Goal: Information Seeking & Learning: Compare options

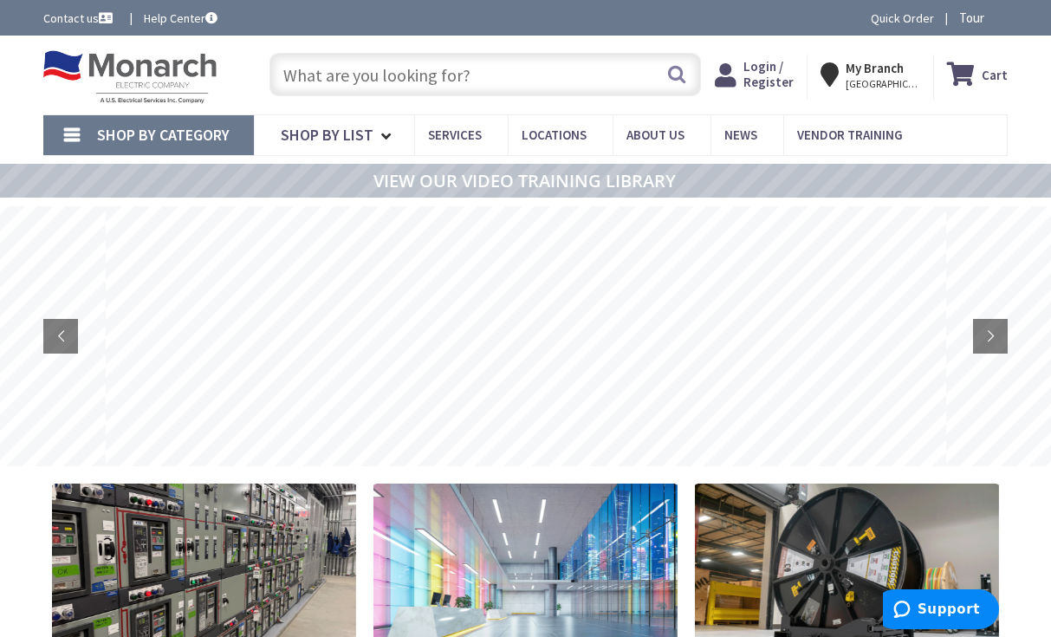
click at [517, 66] on input "text" at bounding box center [485, 74] width 431 height 43
click at [395, 78] on input "text" at bounding box center [485, 74] width 431 height 43
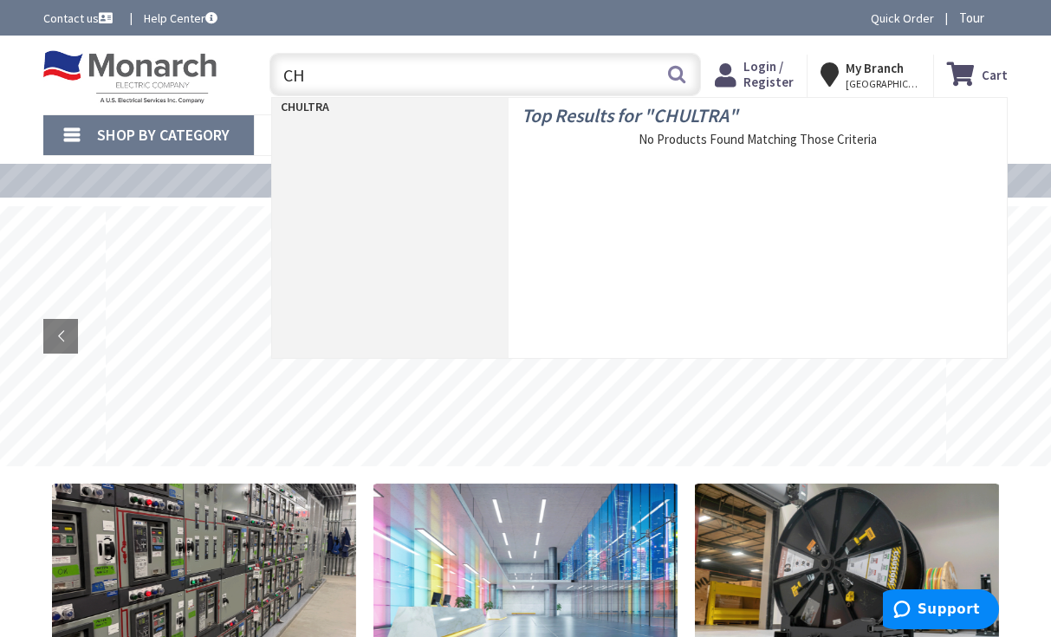
type input "C"
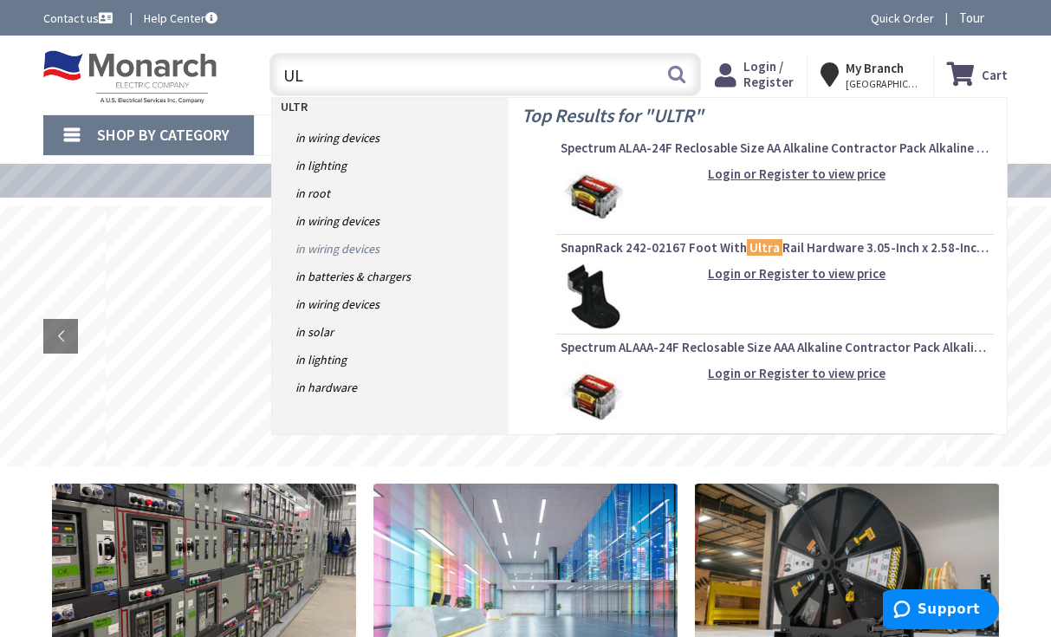
type input "U"
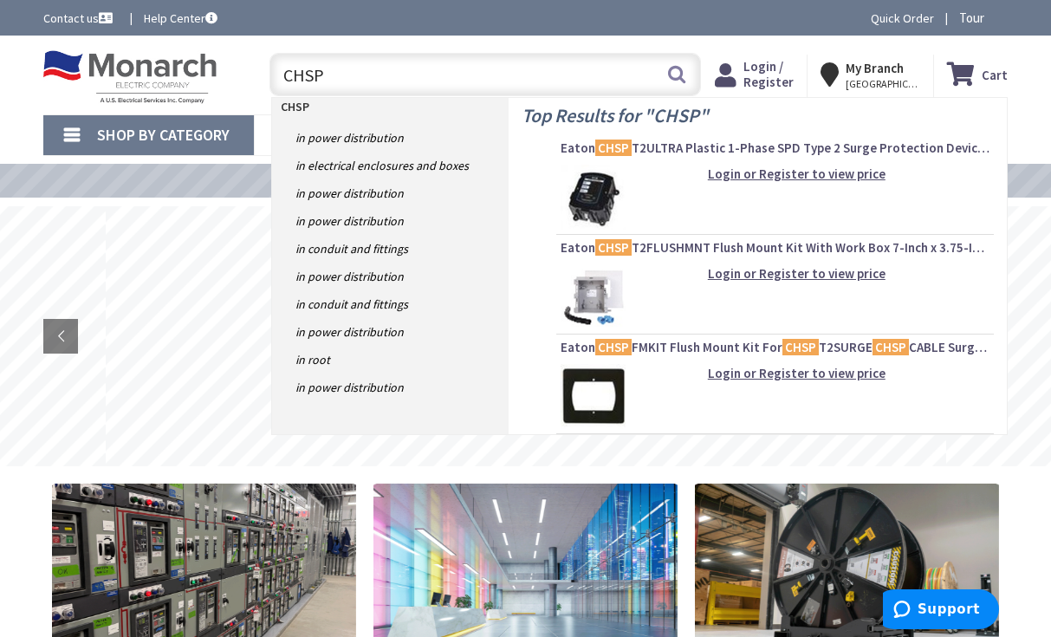
type input "CHSP"
click at [599, 193] on img at bounding box center [593, 197] width 65 height 65
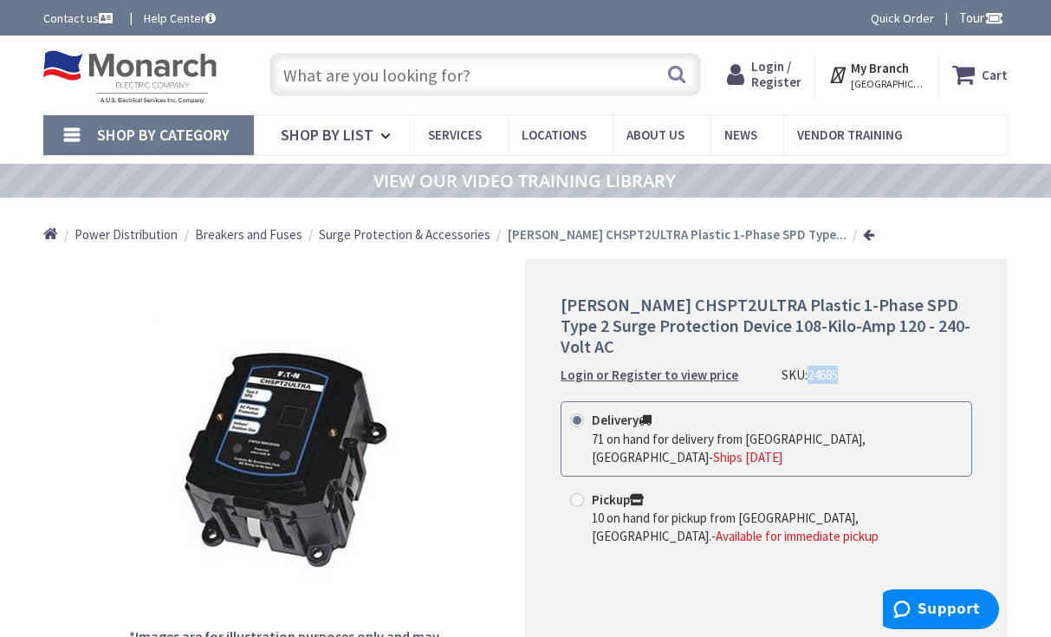
drag, startPoint x: 837, startPoint y: 358, endPoint x: 803, endPoint y: 359, distance: 34.7
click at [803, 359] on div "Eaton CHSPT2ULTRA Plastic 1-Phase SPD Type 2 Surge Protection Device 108-Kilo-A…" at bounding box center [767, 339] width 412 height 89
drag, startPoint x: 803, startPoint y: 359, endPoint x: 816, endPoint y: 351, distance: 15.2
copy span "24685"
click at [485, 75] on input "text" at bounding box center [485, 74] width 431 height 43
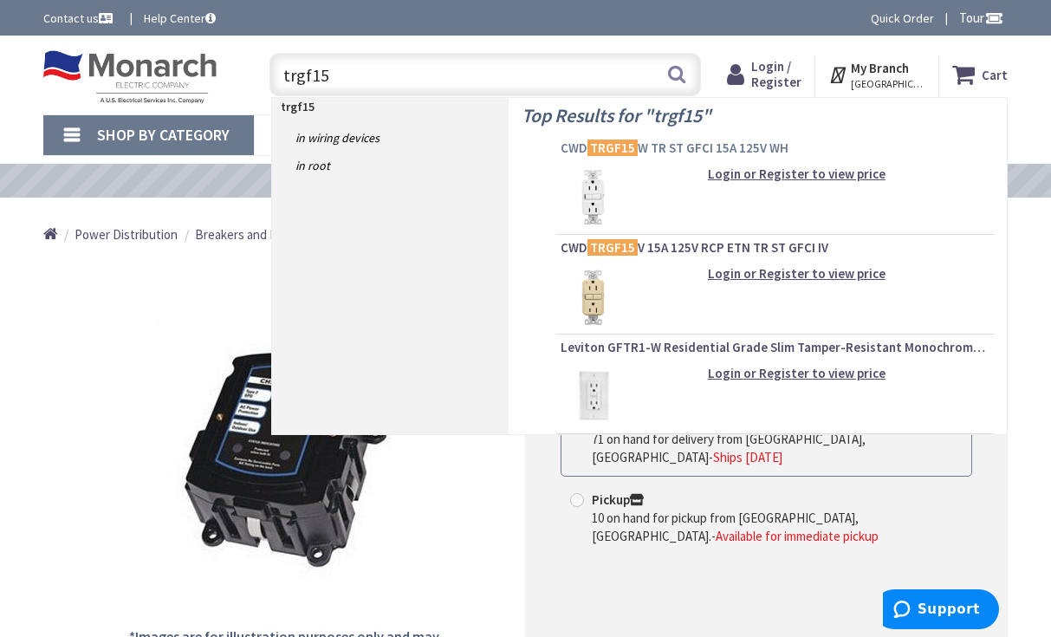
type input "trgf15"
click at [692, 145] on span "CWD TRGF15 W TR ST GFCI 15A 125V WH" at bounding box center [775, 148] width 429 height 17
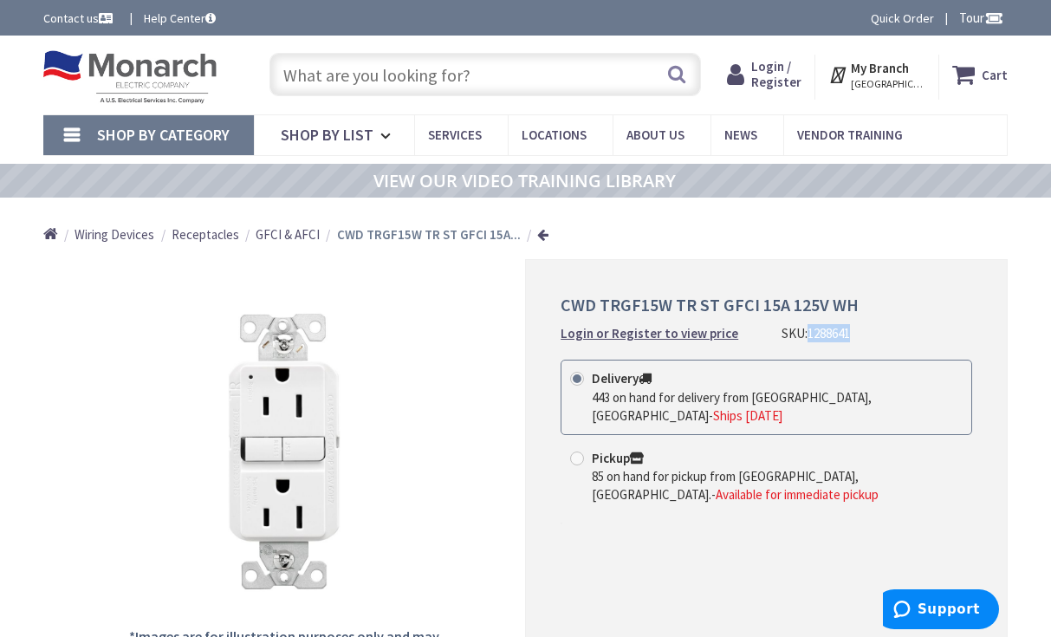
drag, startPoint x: 841, startPoint y: 334, endPoint x: 801, endPoint y: 335, distance: 39.9
click at [808, 335] on span "1288641" at bounding box center [829, 333] width 42 height 16
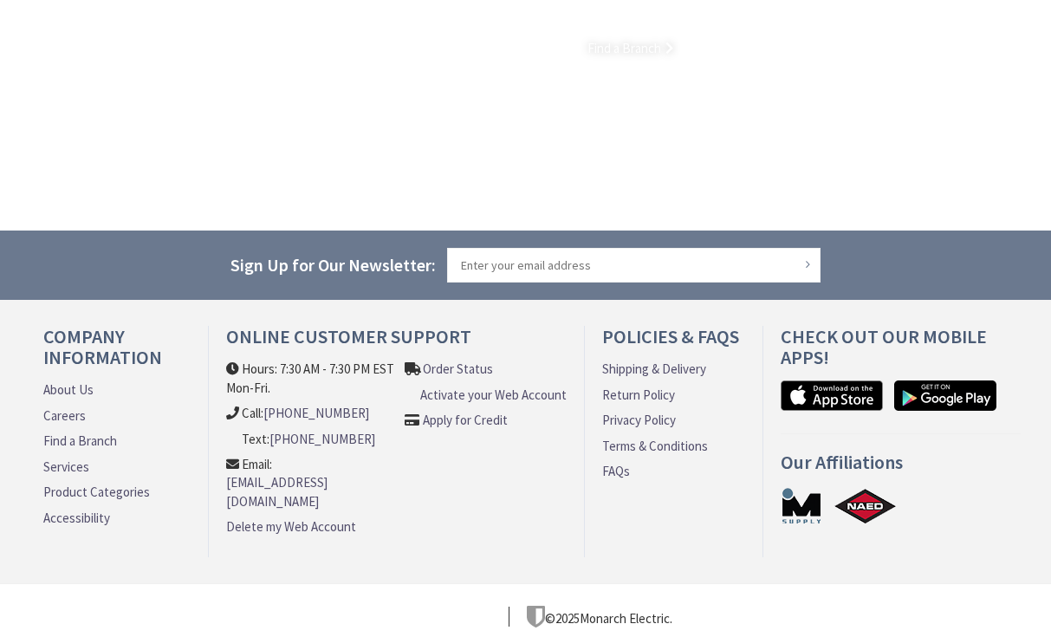
scroll to position [1441, 0]
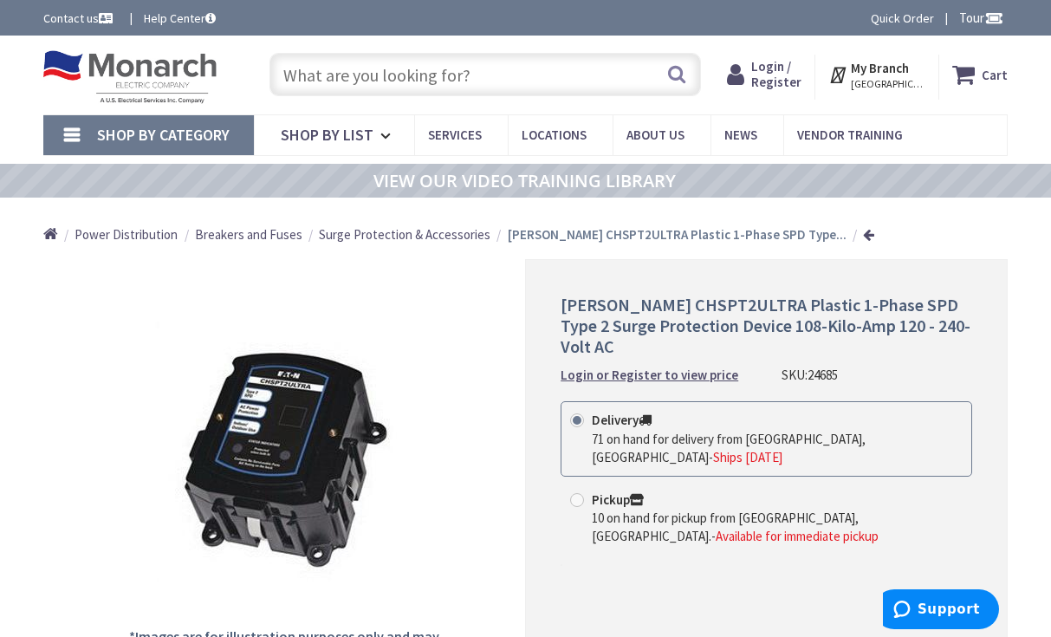
click at [531, 79] on input "text" at bounding box center [485, 74] width 431 height 43
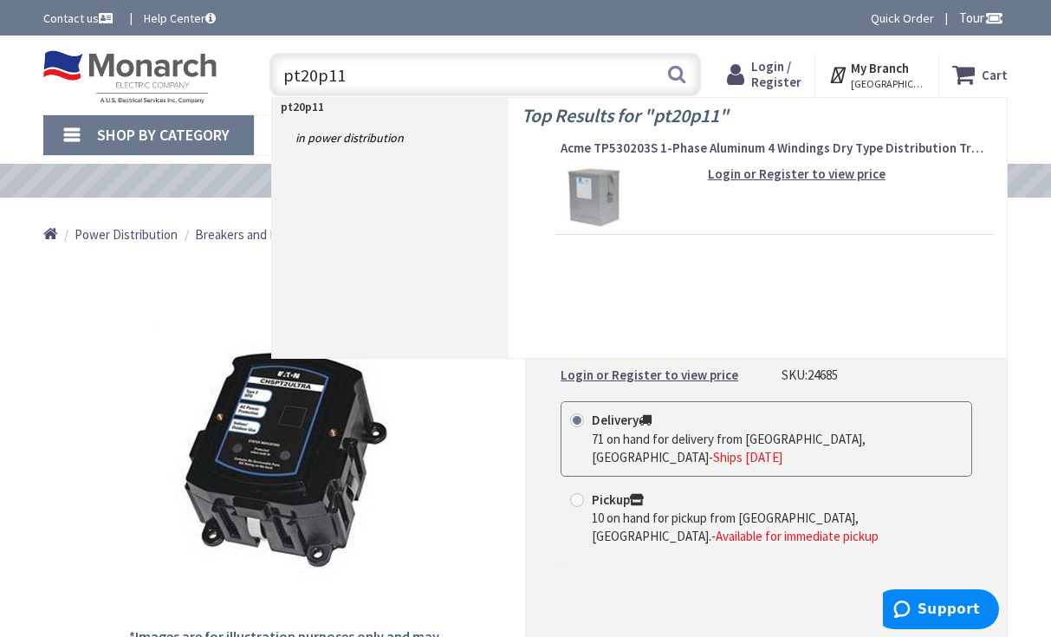
drag, startPoint x: 421, startPoint y: 77, endPoint x: 239, endPoint y: 88, distance: 182.4
click at [239, 88] on div "Toggle Nav pt20p11 pt20p11 Search Cart My Cart Close" at bounding box center [525, 75] width 991 height 58
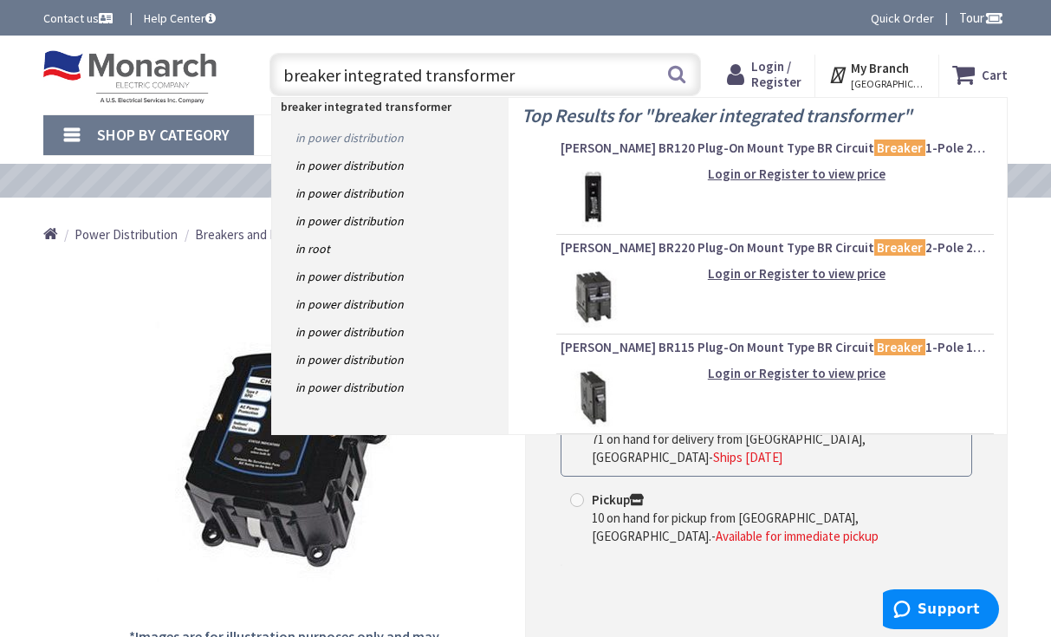
type input "breaker integrated transformer"
click at [385, 142] on link "in Power Distribution" at bounding box center [390, 138] width 237 height 28
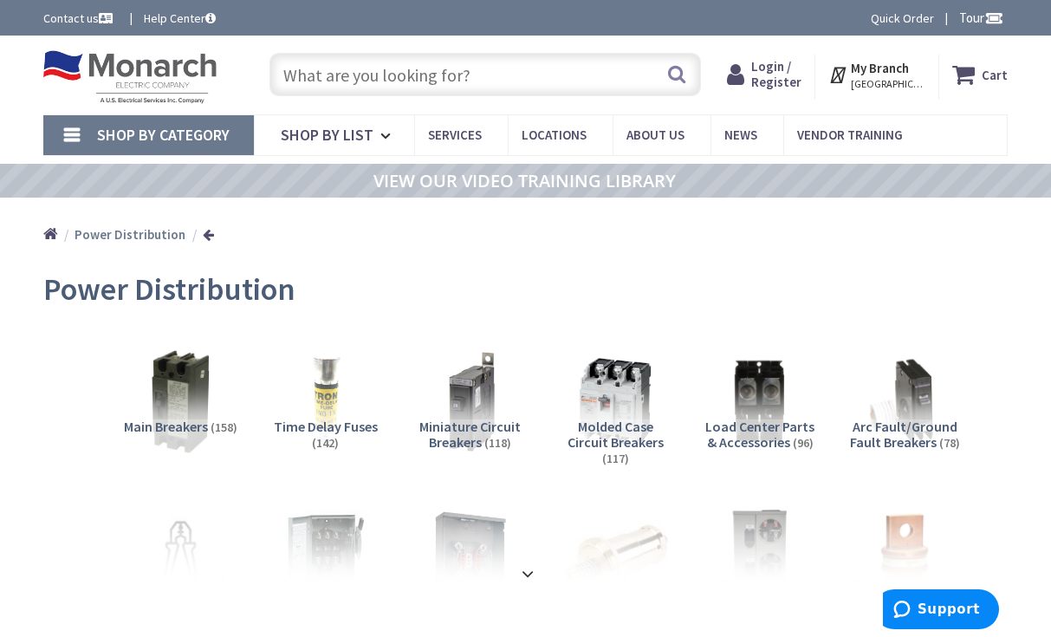
click at [555, 73] on input "text" at bounding box center [485, 74] width 431 height 43
paste input "PT48M11S9916PD"
type input "PT48M11S9916PD"
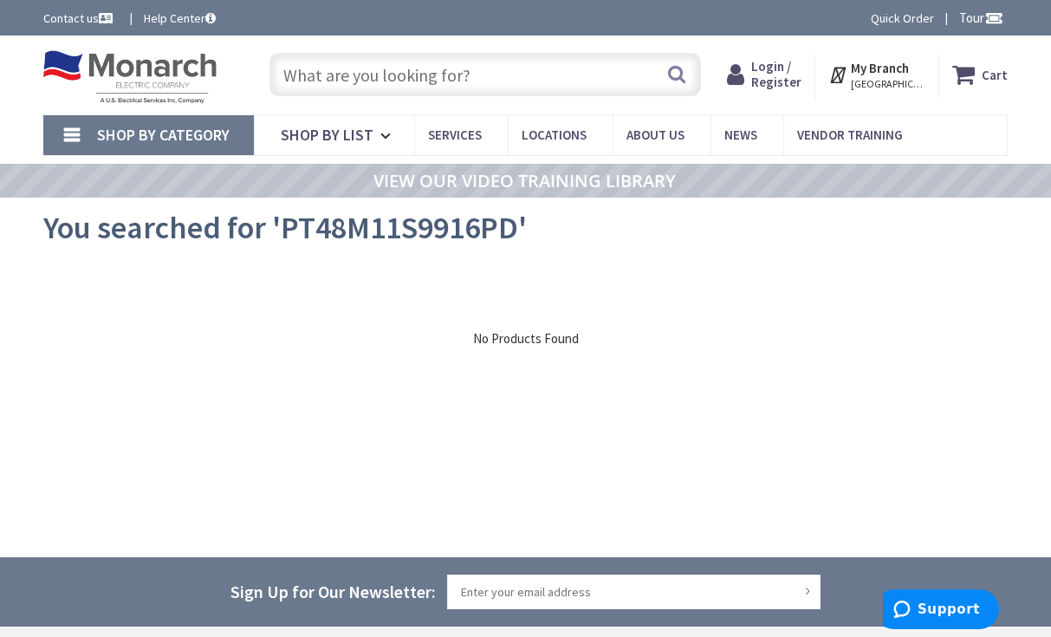
click at [504, 74] on input "text" at bounding box center [485, 74] width 431 height 43
paste input "PT20P11S5016CUSD"
type input "PT20P11S5016CUSD"
click at [550, 81] on input "text" at bounding box center [485, 74] width 431 height 43
paste input "AC222RNMP"
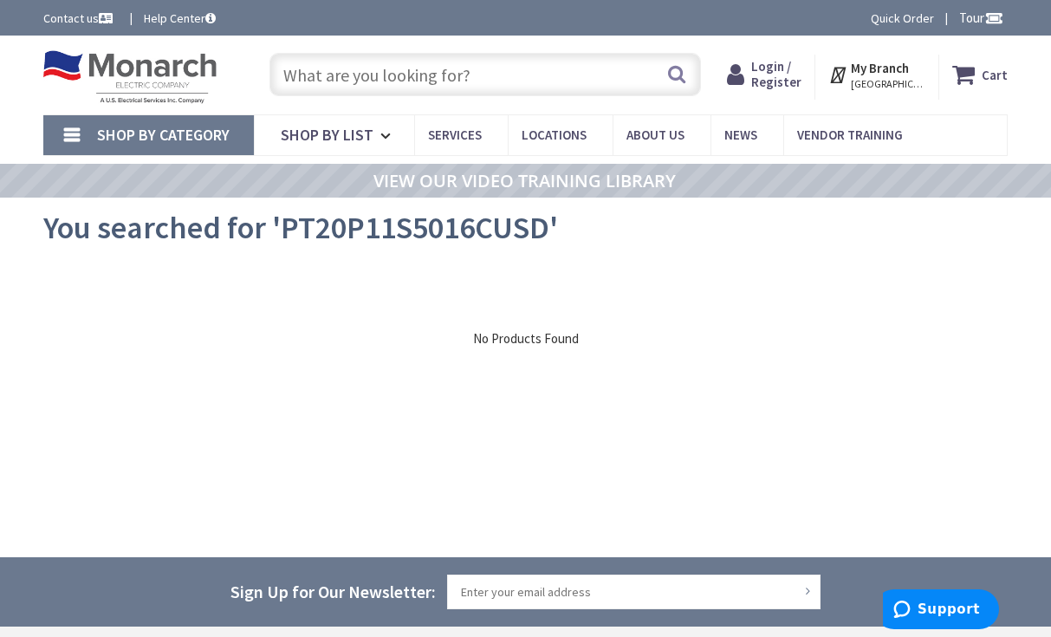
type input "AC222RNMP"
click at [450, 82] on input "text" at bounding box center [485, 74] width 431 height 43
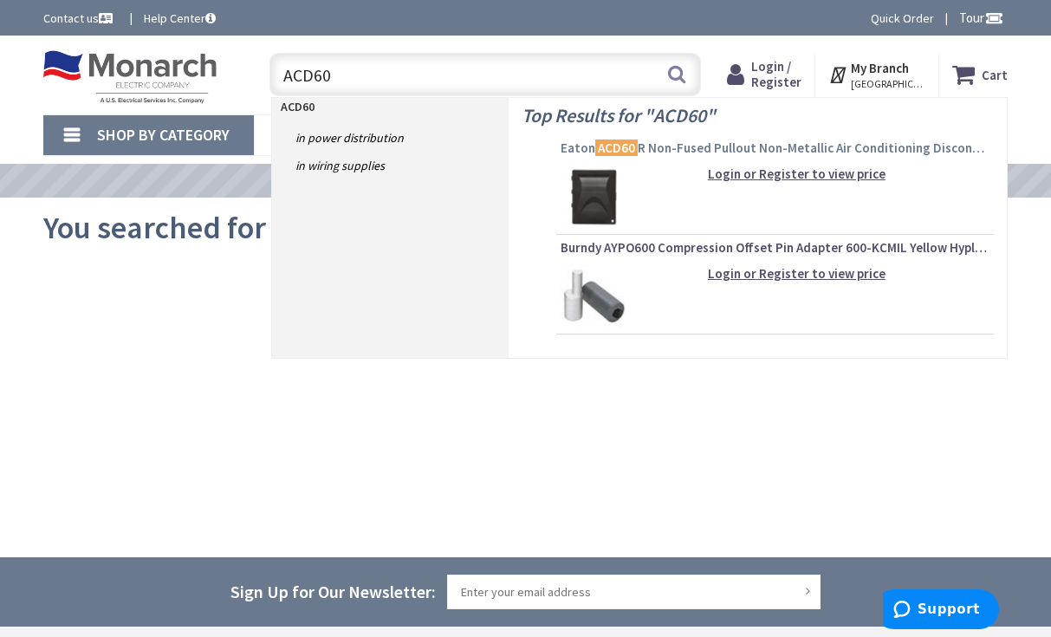
type input "ACD60"
click at [638, 156] on span "Eaton ACD60 R Non-Fused Pullout Non-Metallic Air Conditioning Disconnect 240-Vo…" at bounding box center [775, 148] width 429 height 17
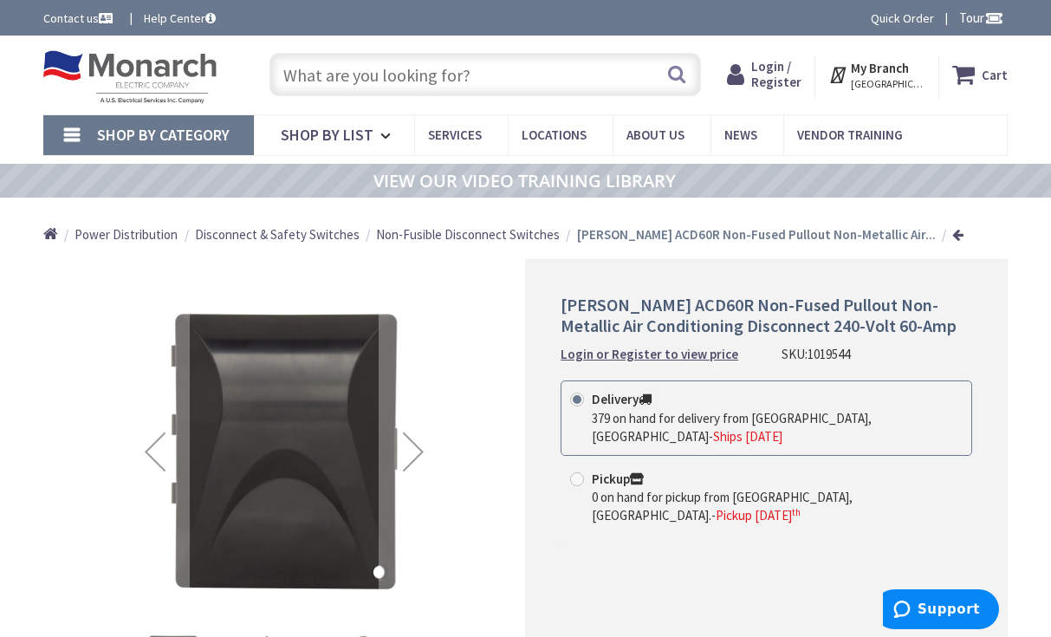
click at [508, 75] on input "text" at bounding box center [485, 74] width 431 height 43
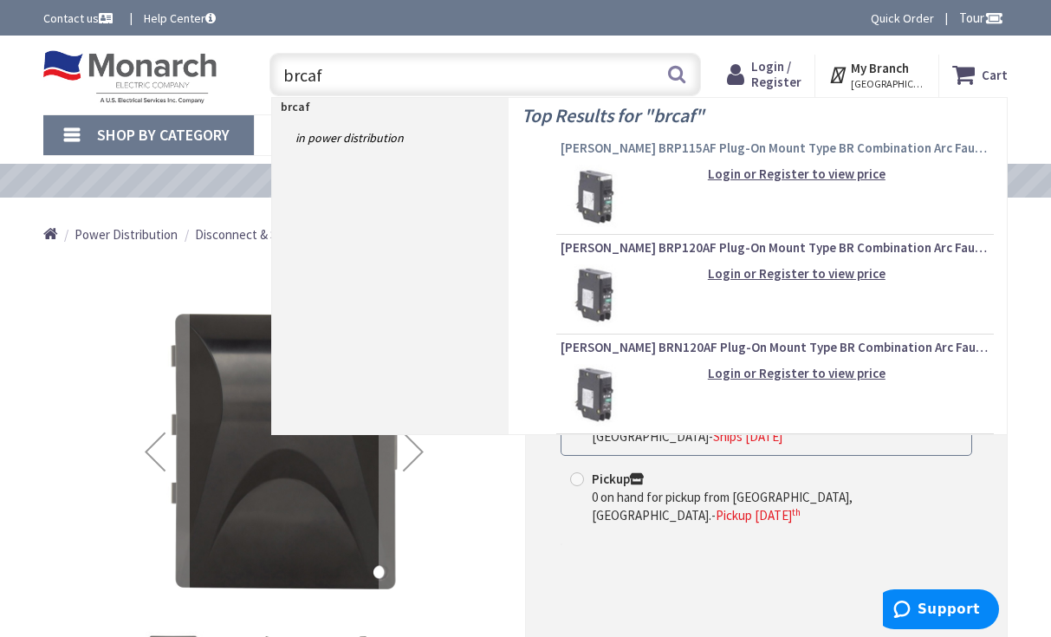
type input "brcaf"
click at [680, 156] on span "[PERSON_NAME] BRP115AF Plug-On Mount Type BR Combination Arc Fault Circuit Brea…" at bounding box center [775, 148] width 429 height 17
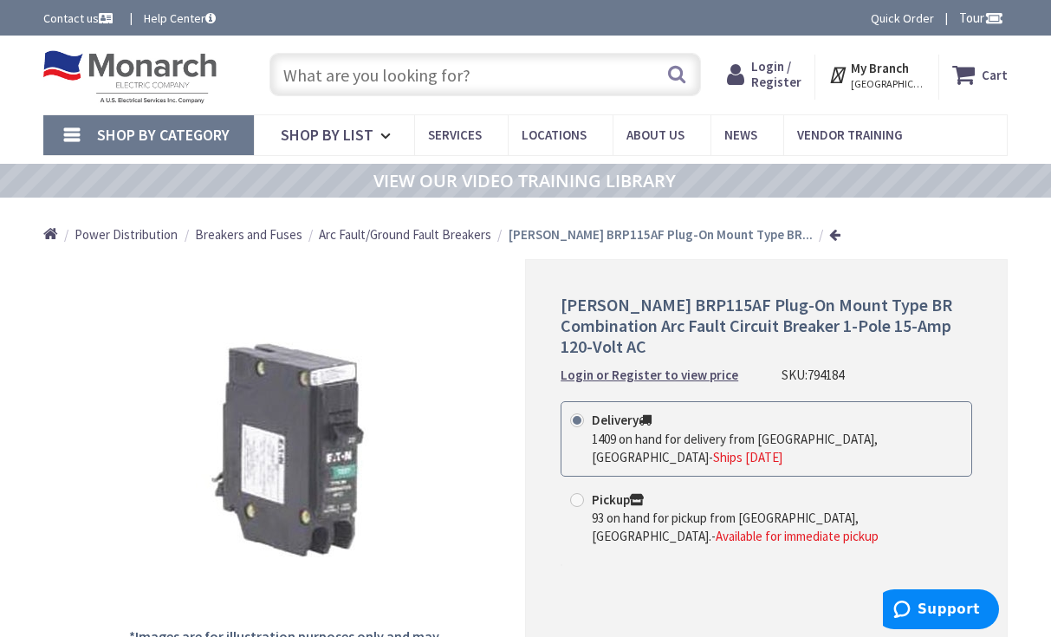
click at [128, 75] on img at bounding box center [129, 77] width 173 height 54
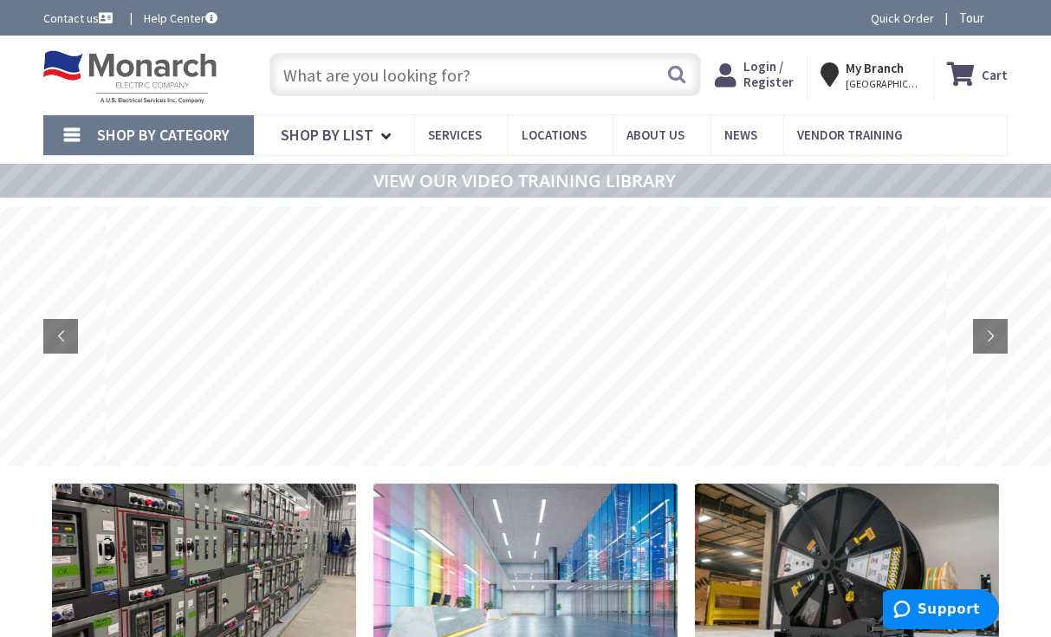
click at [355, 77] on input "text" at bounding box center [485, 74] width 431 height 43
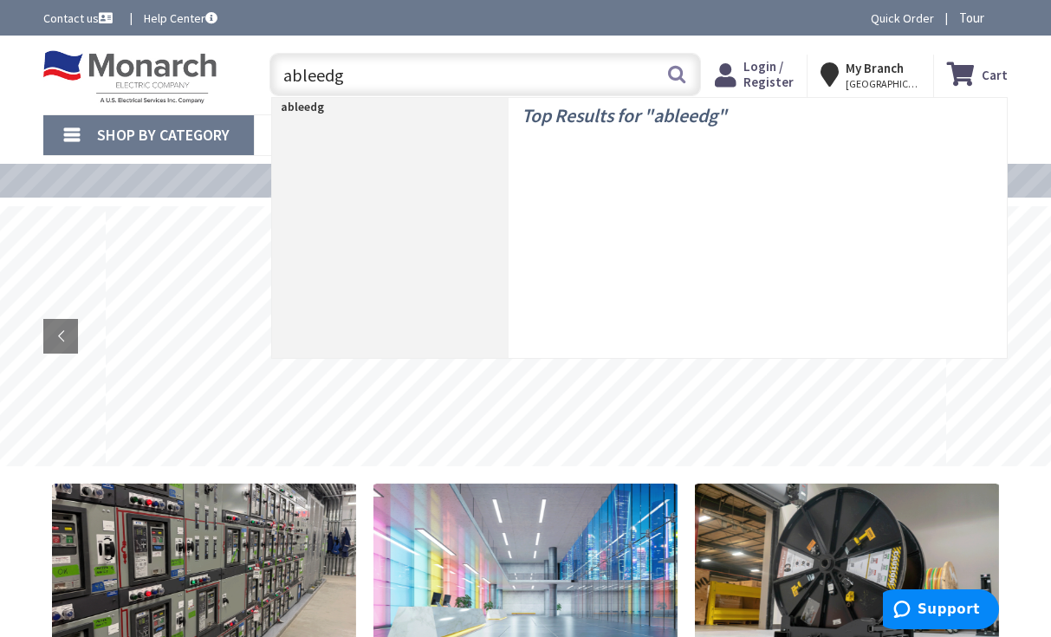
type input "ableedge"
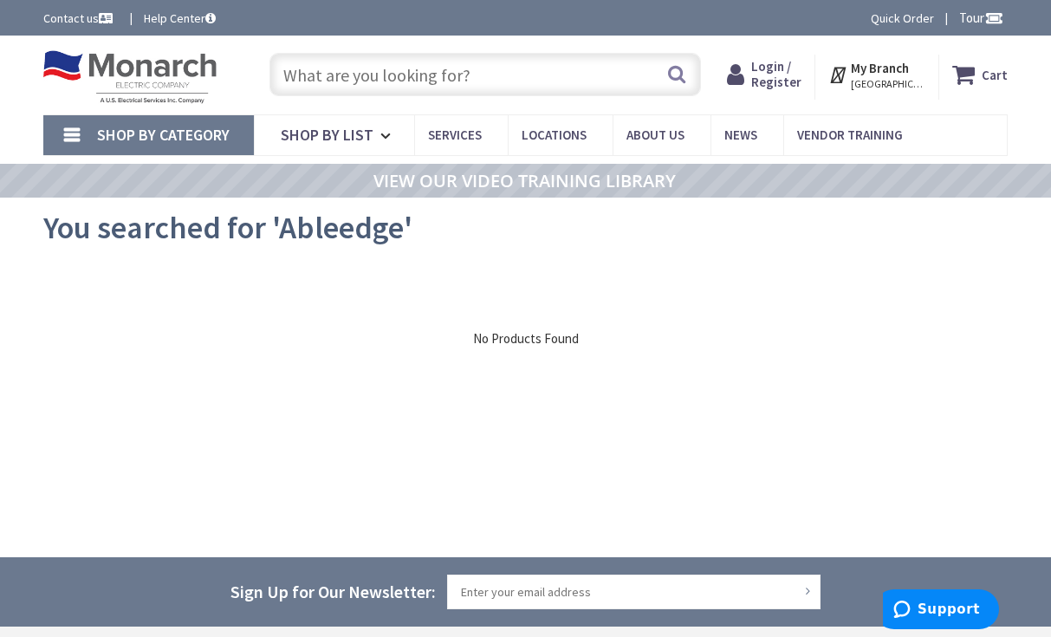
click at [200, 132] on span "Shop By Category" at bounding box center [163, 135] width 133 height 20
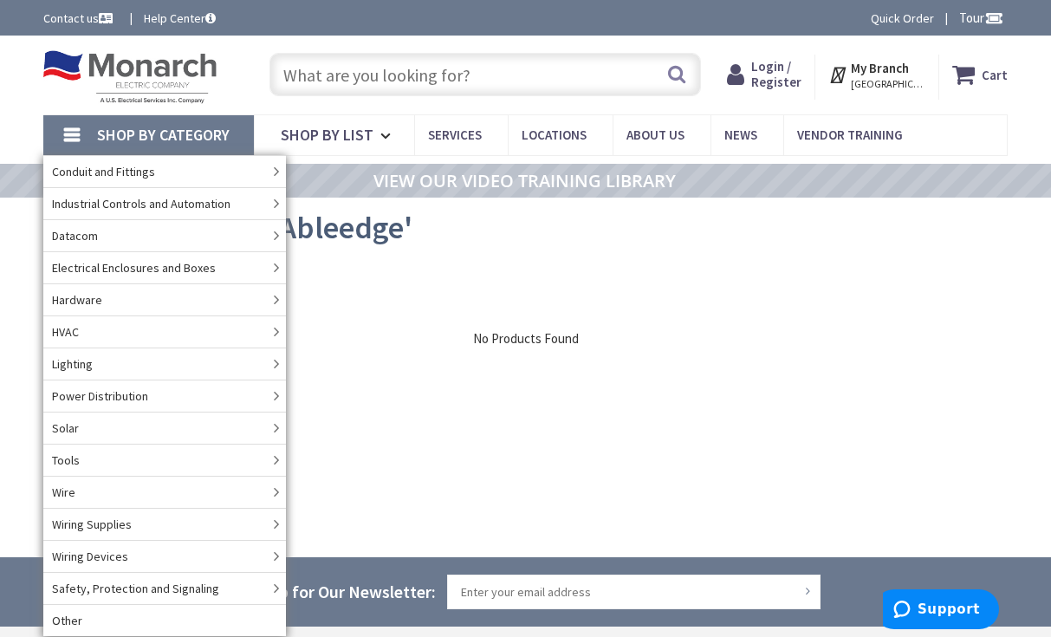
click at [200, 132] on span "Shop By Category" at bounding box center [163, 135] width 133 height 20
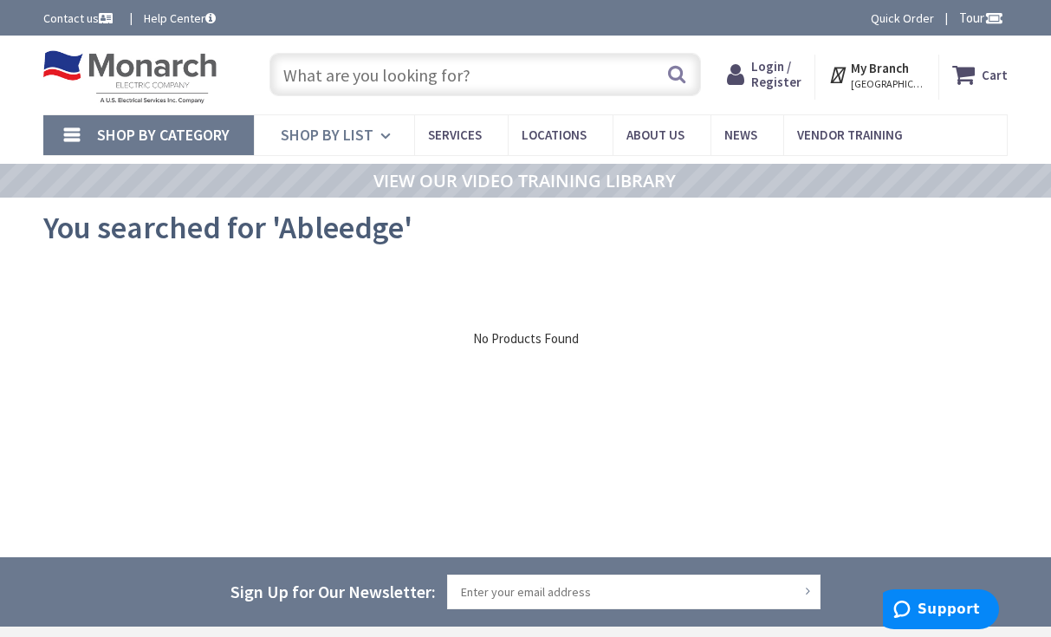
click at [336, 124] on link "Shop By List" at bounding box center [334, 135] width 160 height 40
click at [219, 125] on span "Shop By Category" at bounding box center [163, 135] width 133 height 20
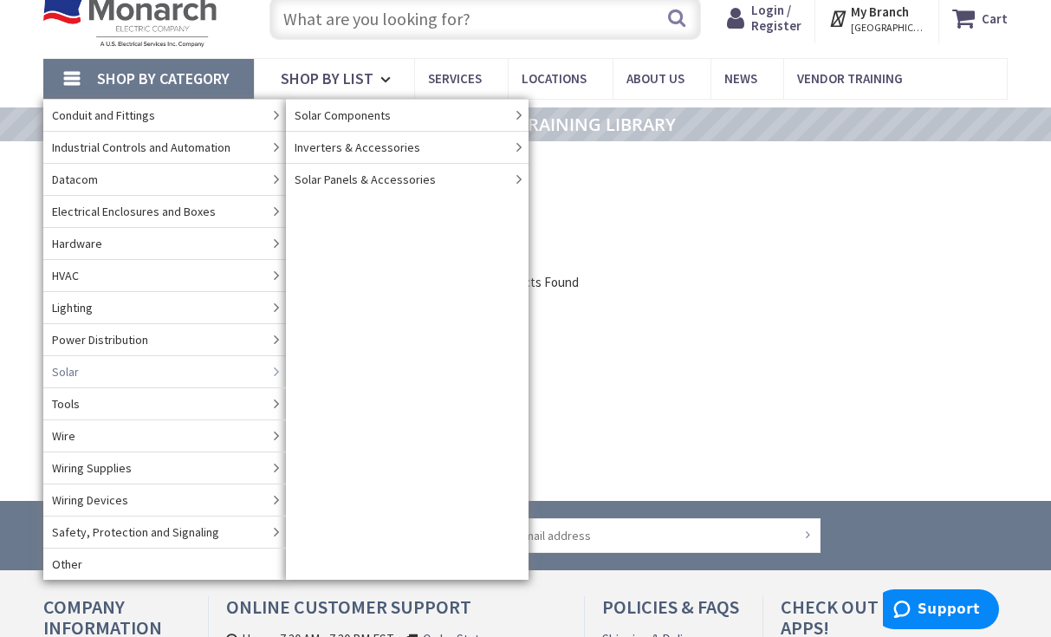
scroll to position [87, 0]
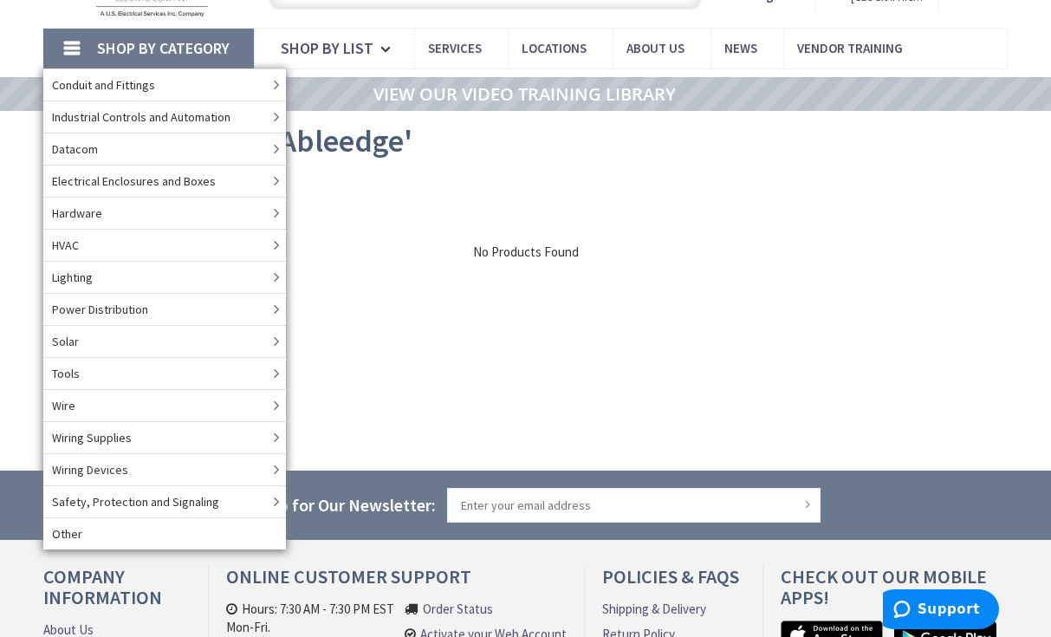
click at [846, 367] on div "View Subcategories Clear all No Products Found We found a particular page for y…" at bounding box center [525, 306] width 965 height 260
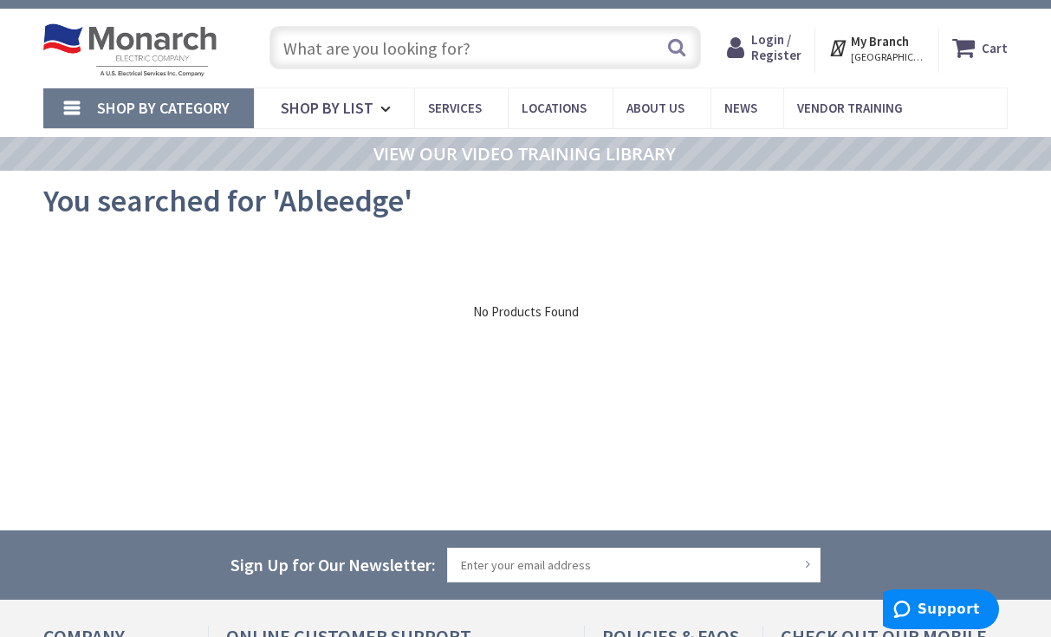
scroll to position [0, 0]
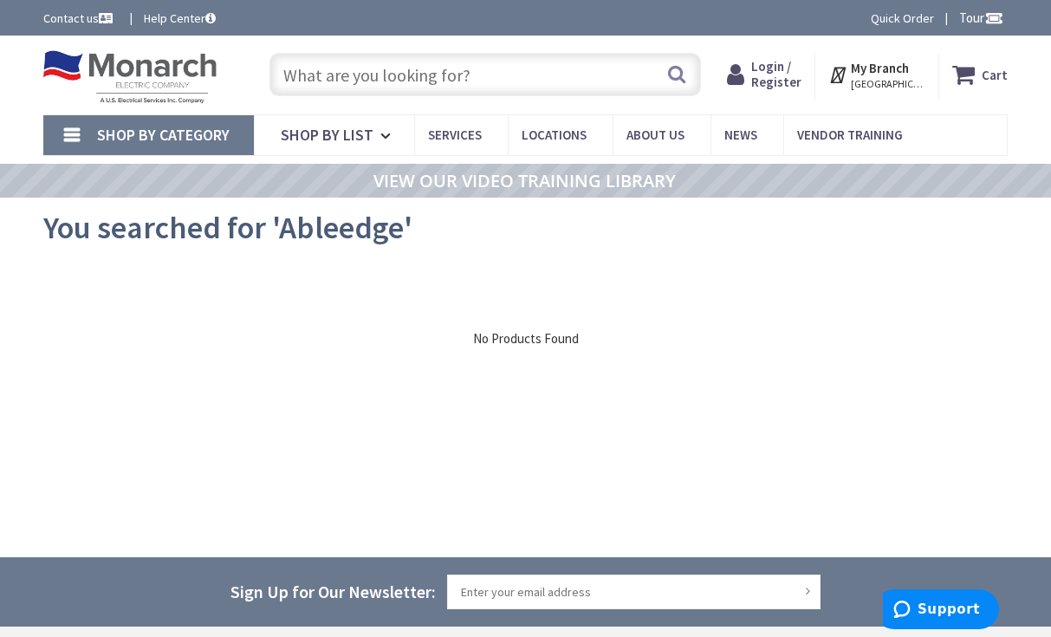
click at [112, 72] on img at bounding box center [129, 77] width 173 height 54
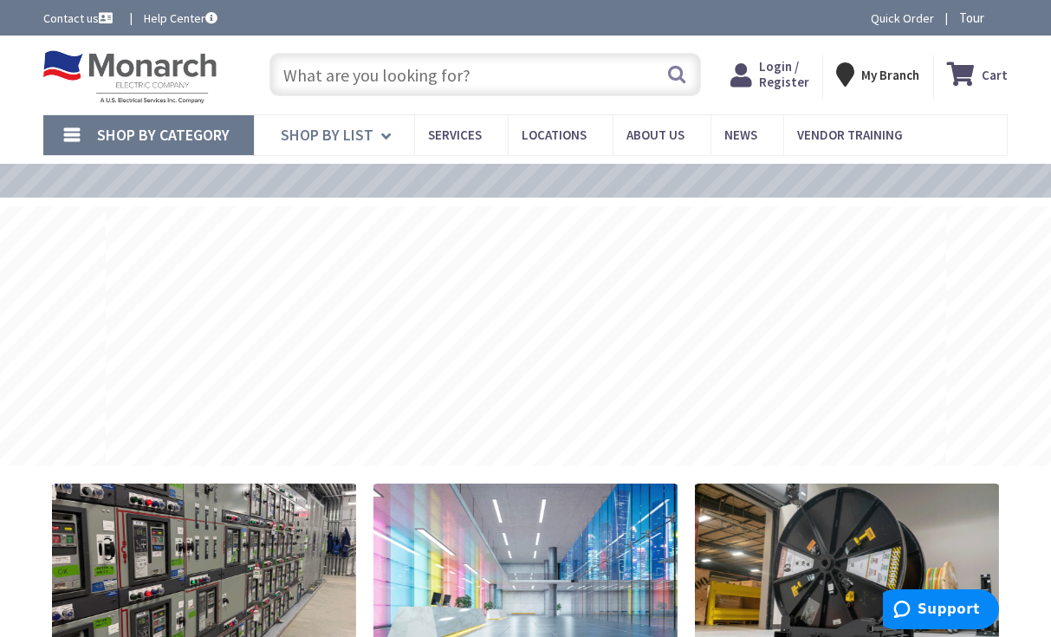
click at [366, 143] on span "Shop By List" at bounding box center [327, 135] width 93 height 20
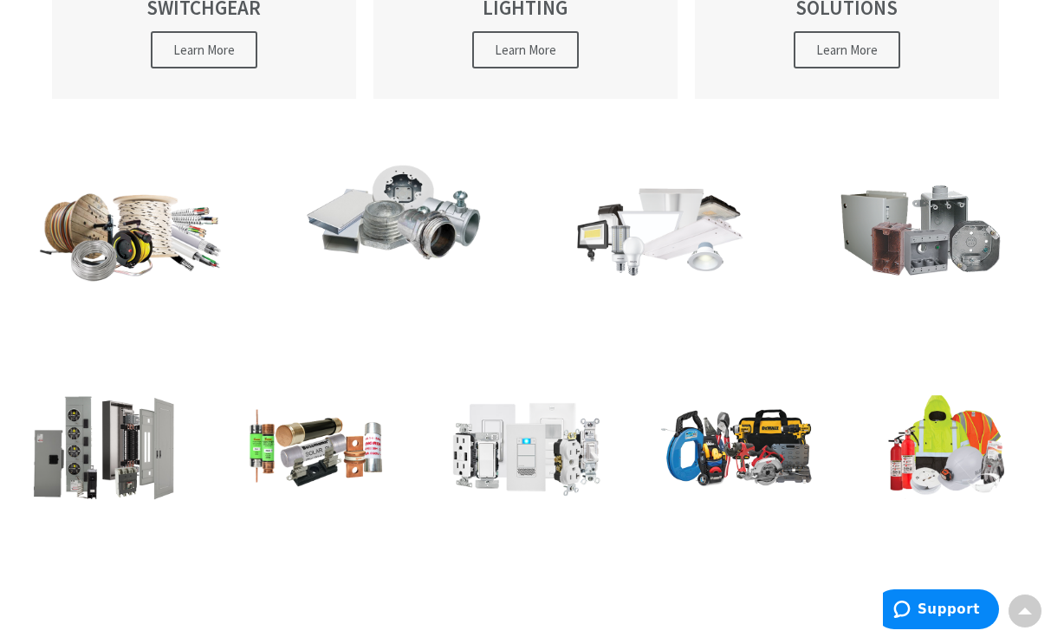
scroll to position [661, 0]
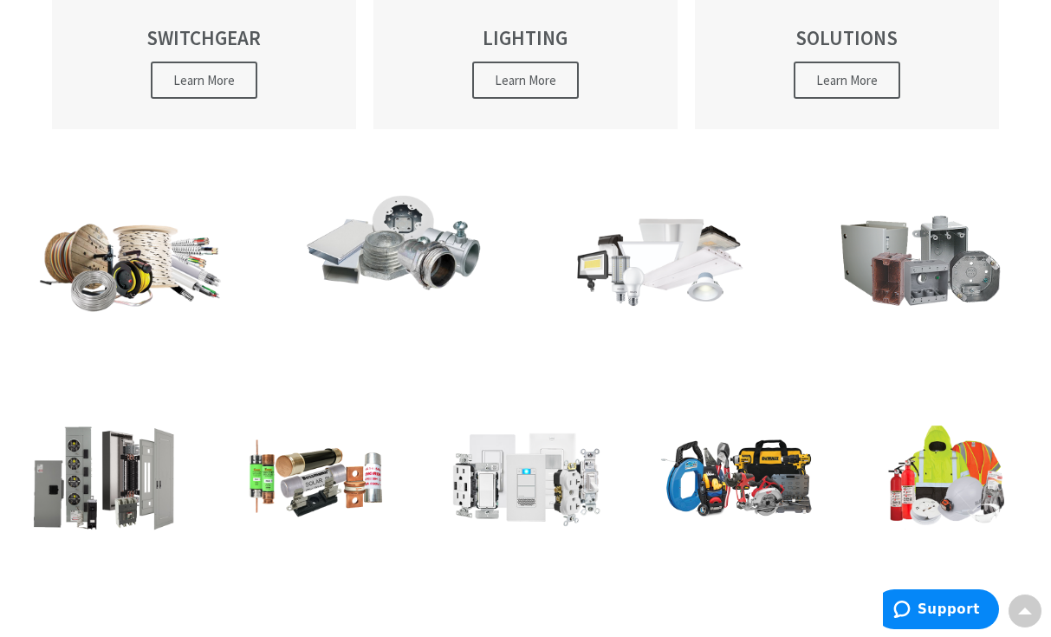
click at [80, 504] on img at bounding box center [105, 477] width 193 height 113
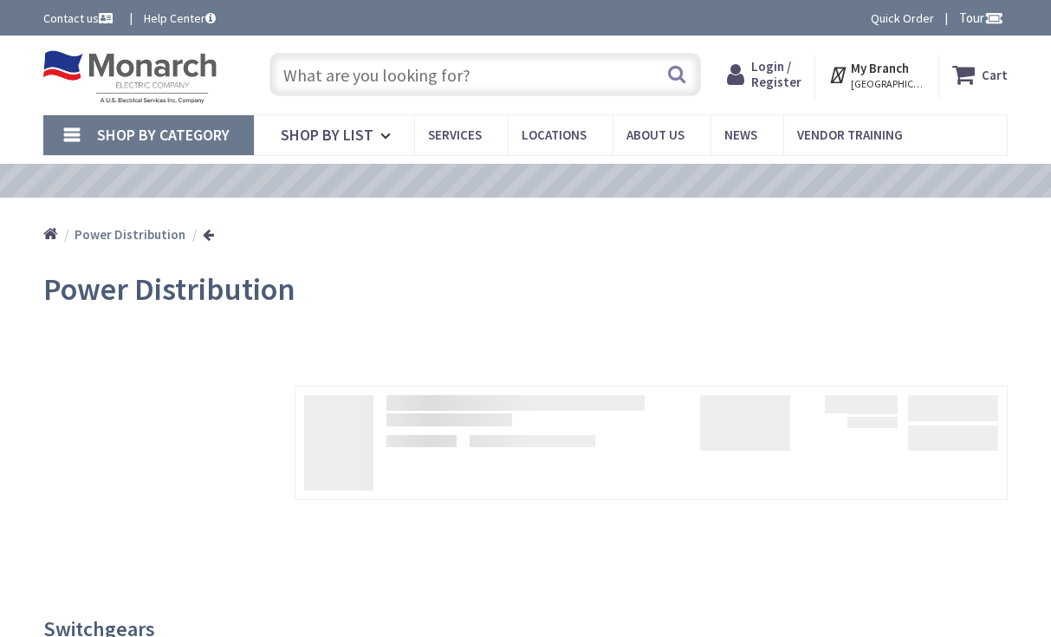
click at [386, 80] on input "text" at bounding box center [485, 74] width 431 height 43
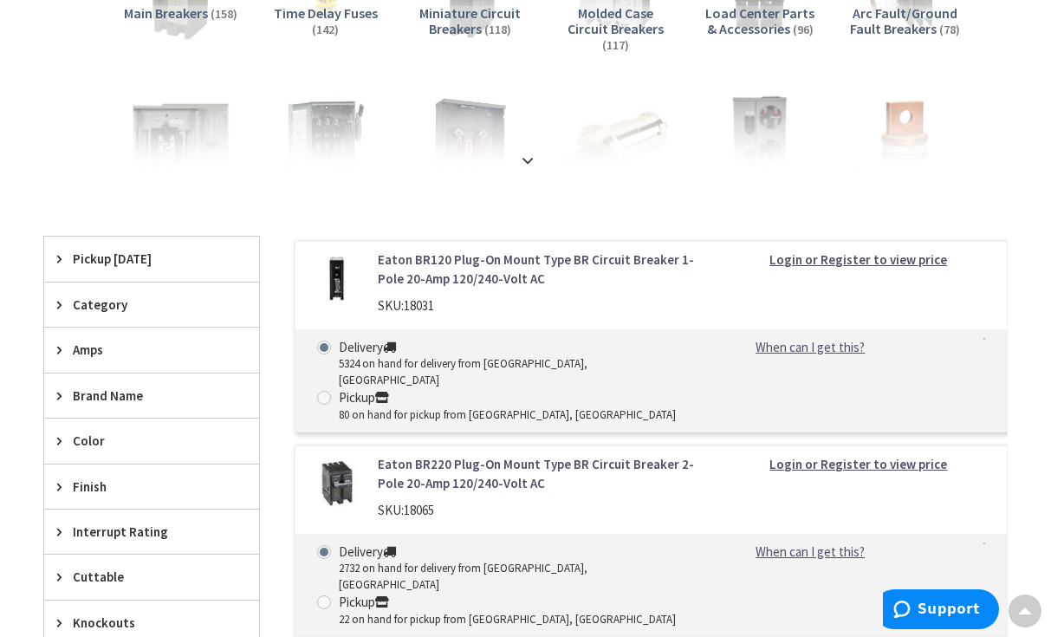
scroll to position [433, 0]
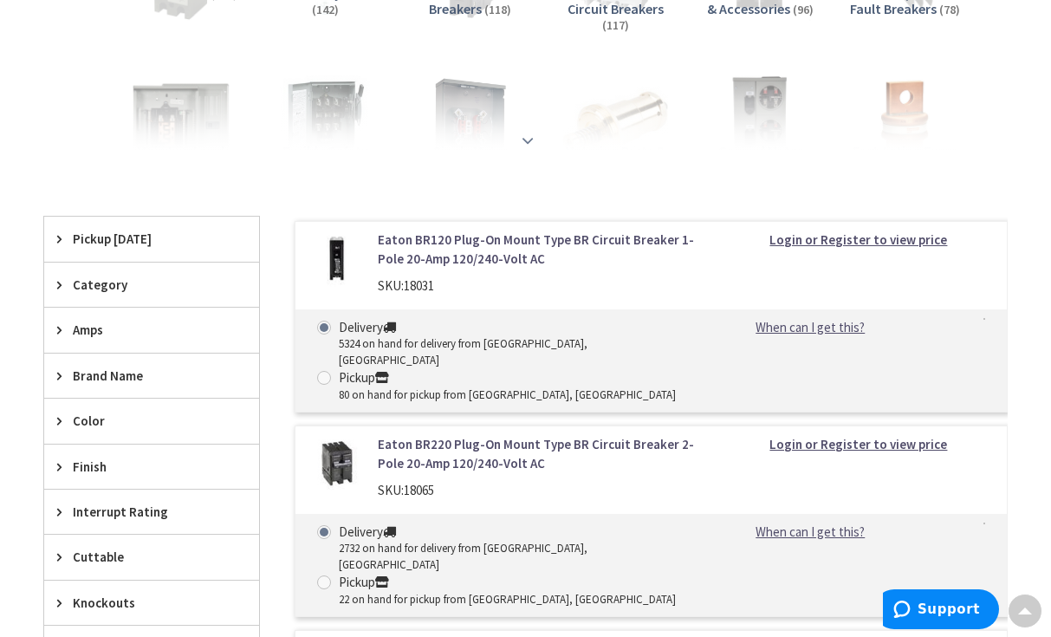
click at [524, 137] on strong at bounding box center [528, 140] width 21 height 19
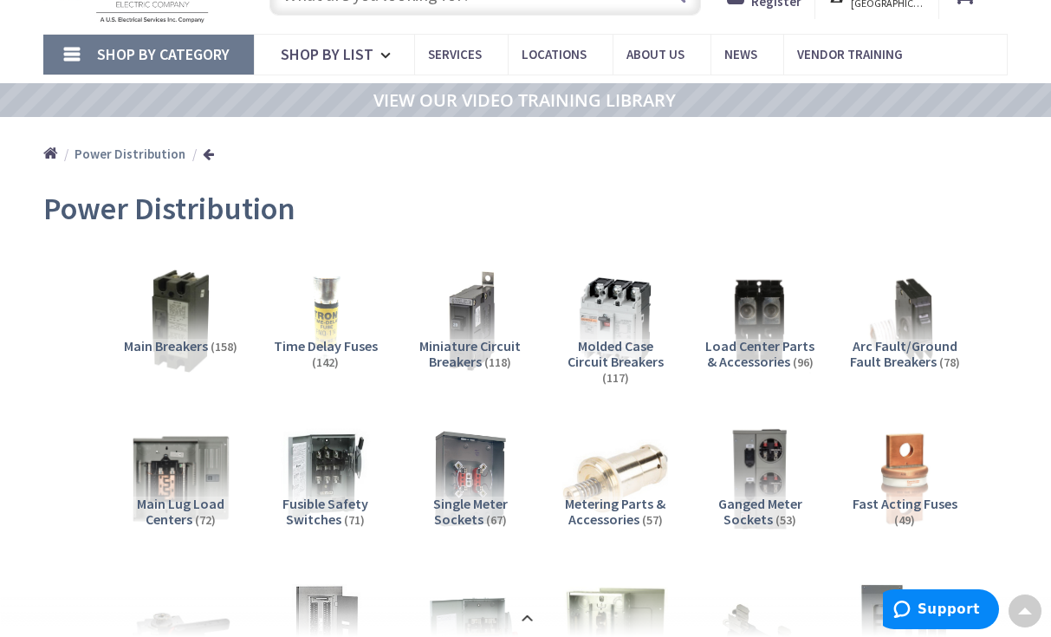
scroll to position [0, 0]
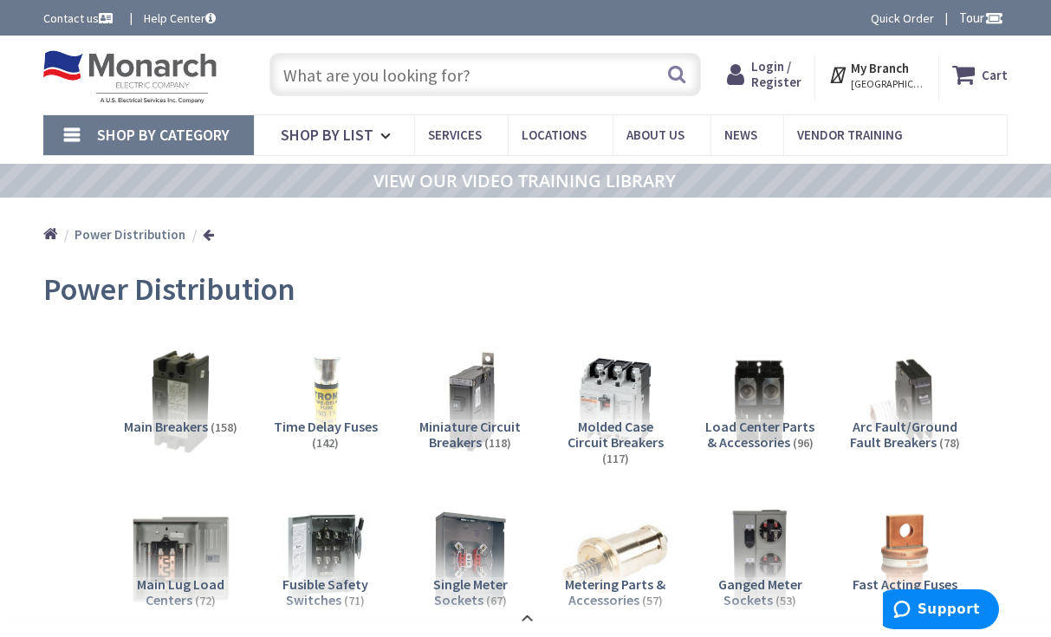
click at [463, 90] on input "text" at bounding box center [485, 74] width 431 height 43
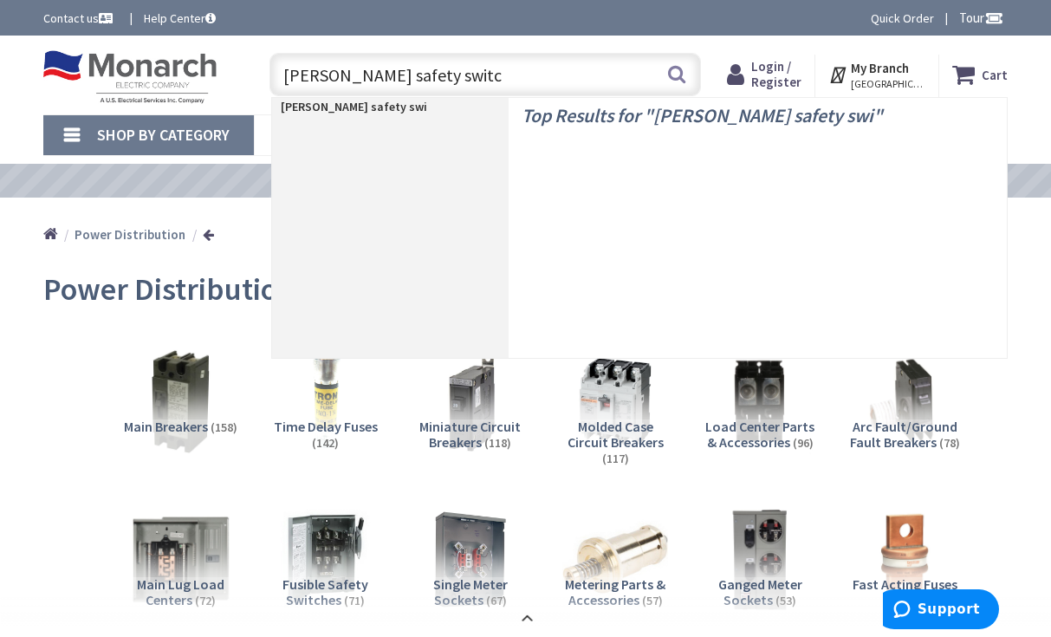
type input "eaton safety switch"
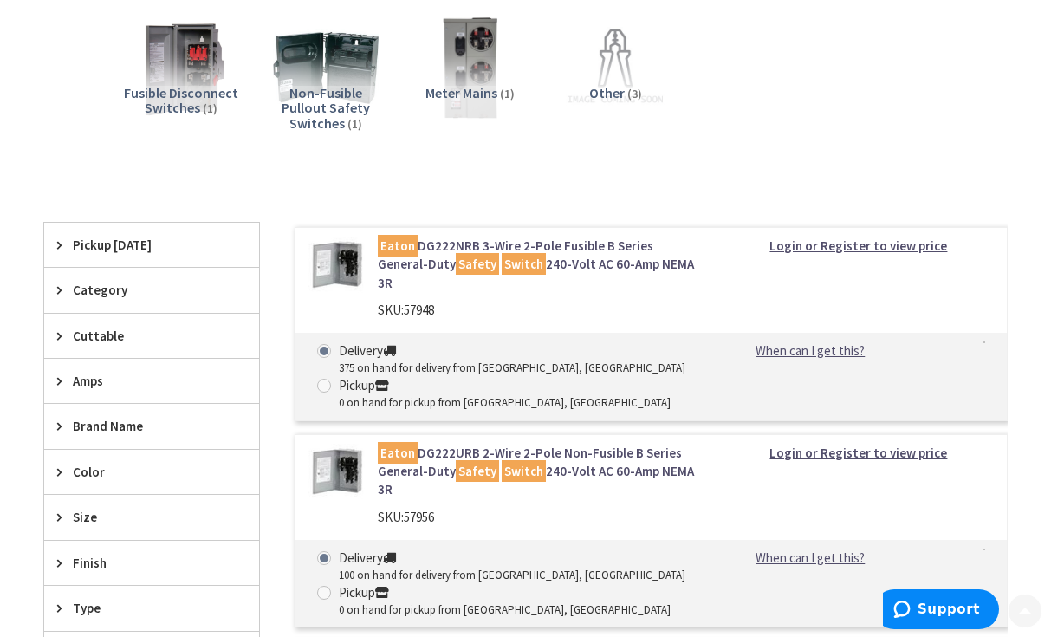
scroll to position [433, 0]
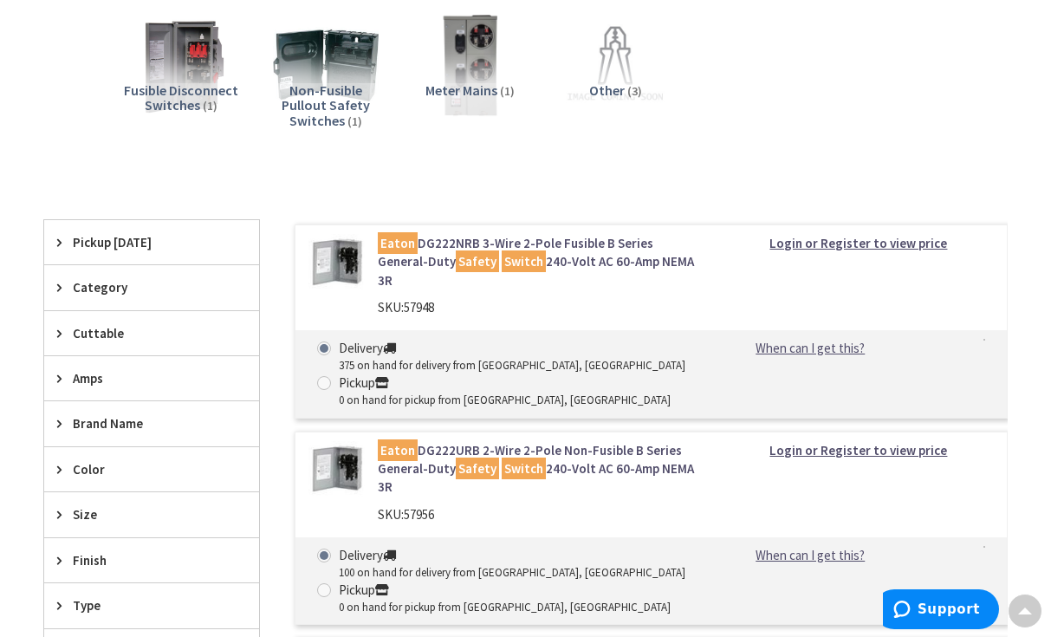
click at [626, 242] on link "[PERSON_NAME] DG222NRB 3-Wire 2-Pole Fusible B Series General-Duty Safety Switc…" at bounding box center [538, 261] width 320 height 55
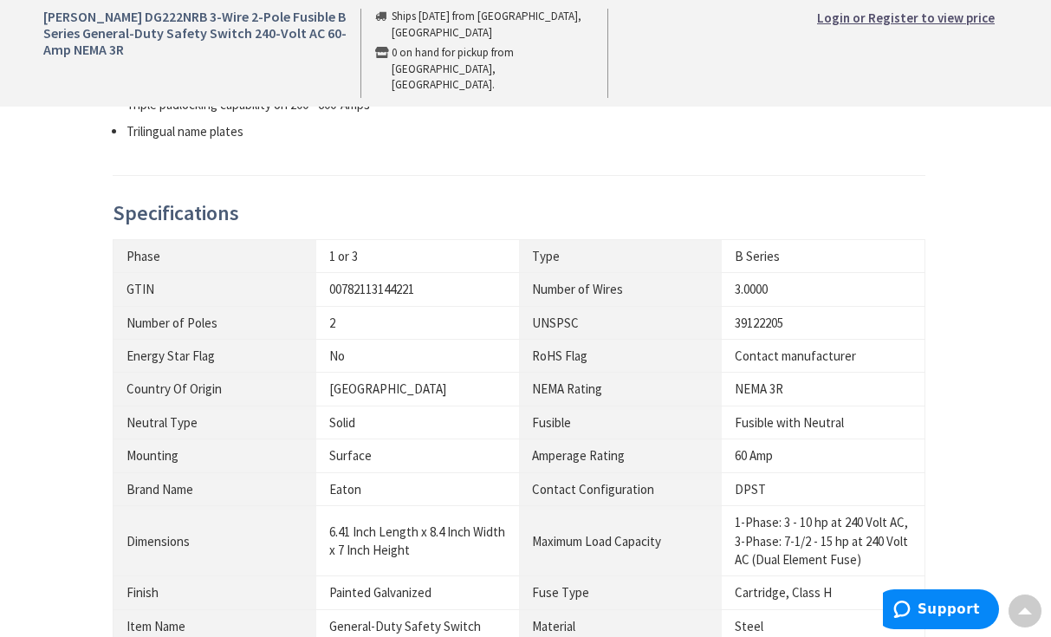
scroll to position [867, 0]
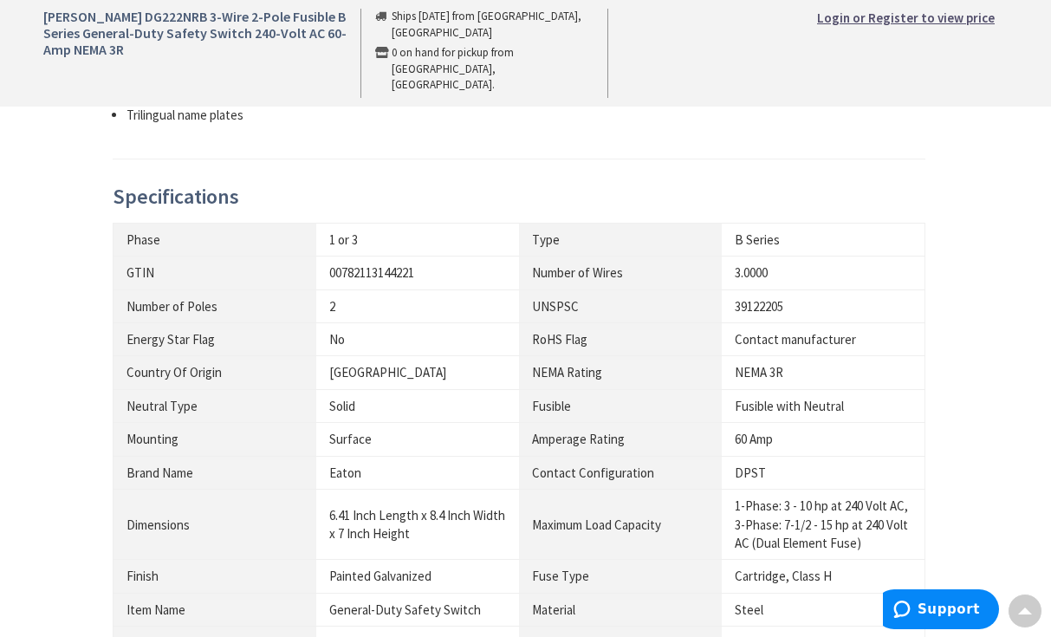
click at [861, 363] on div "NEMA 3R" at bounding box center [823, 372] width 177 height 18
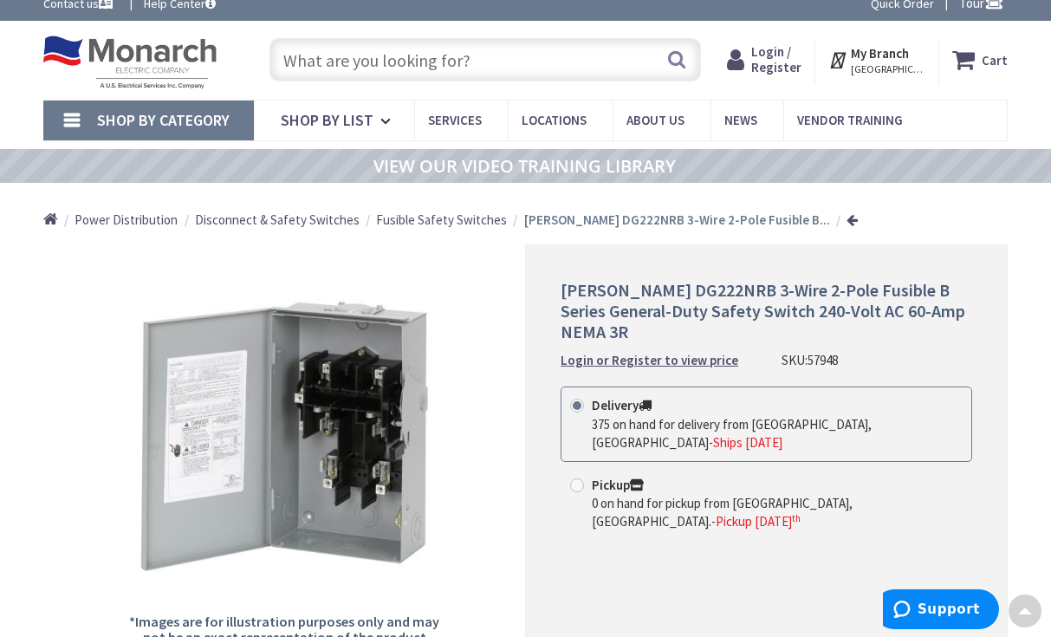
scroll to position [0, 0]
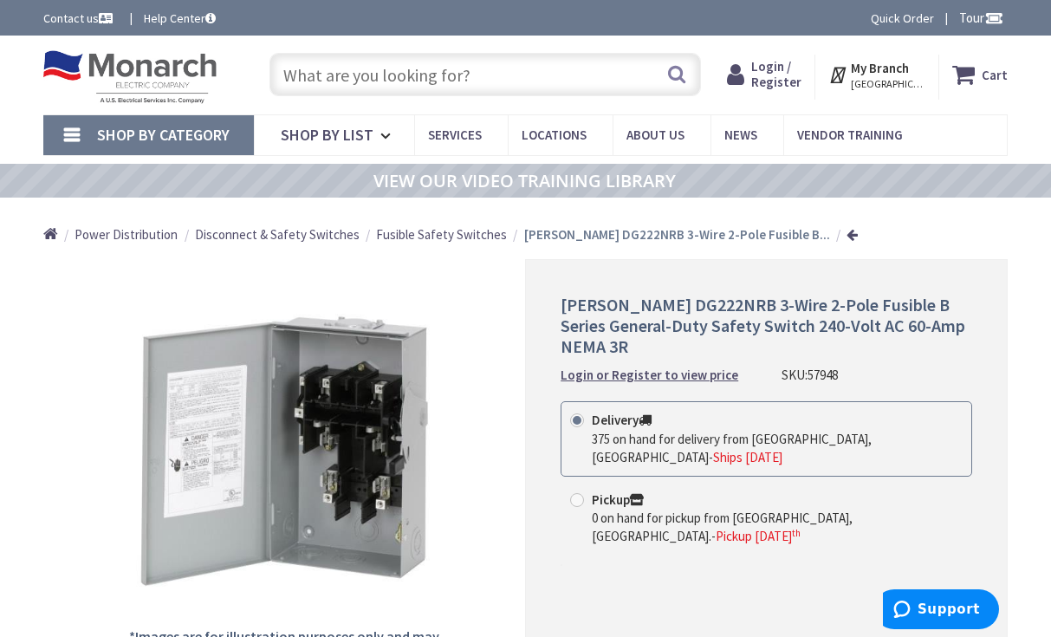
click at [335, 238] on span "Disconnect & Safety Switches" at bounding box center [277, 234] width 165 height 16
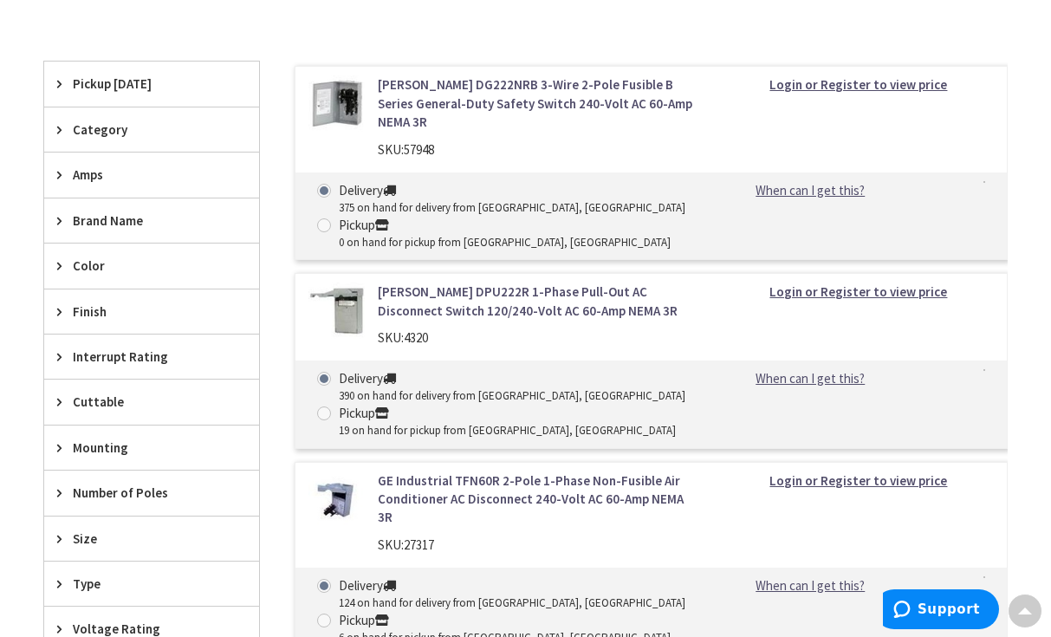
scroll to position [693, 0]
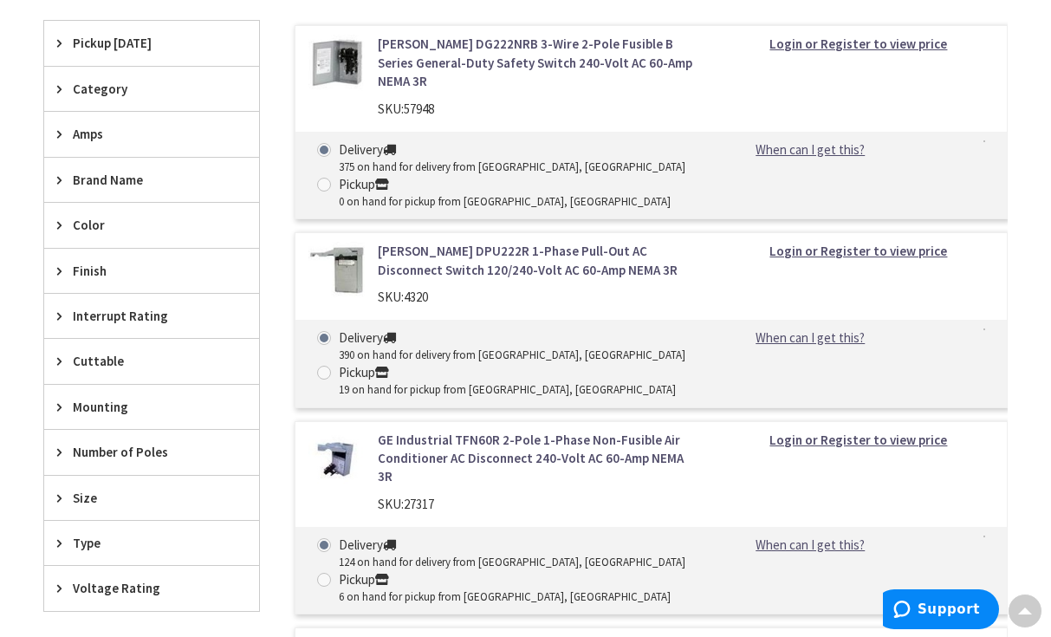
click at [94, 178] on span "Brand Name" at bounding box center [143, 180] width 141 height 18
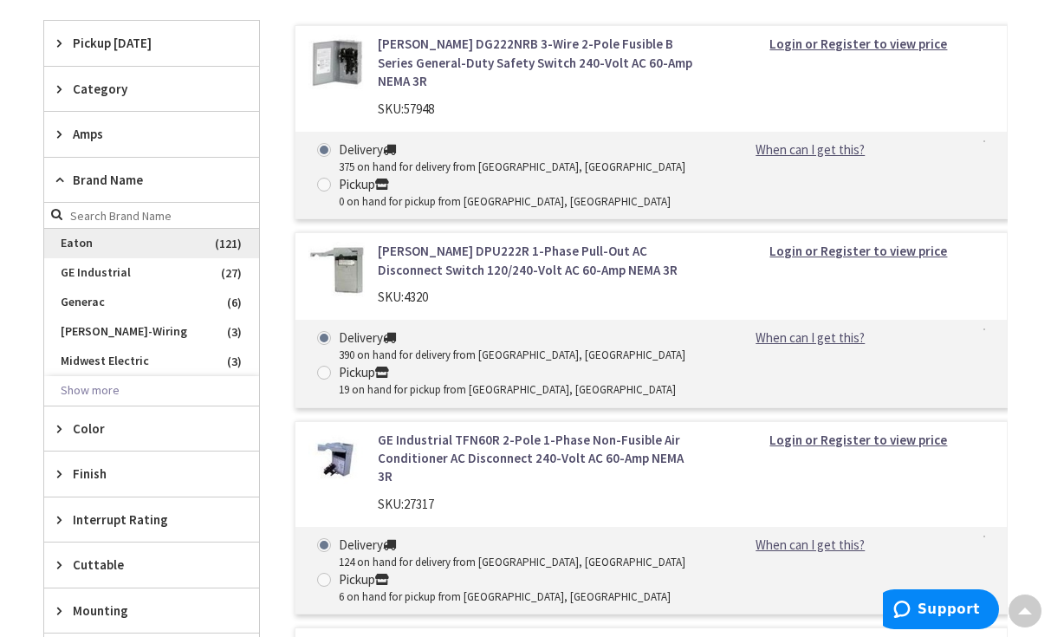
click at [83, 250] on span "Eaton" at bounding box center [151, 243] width 215 height 29
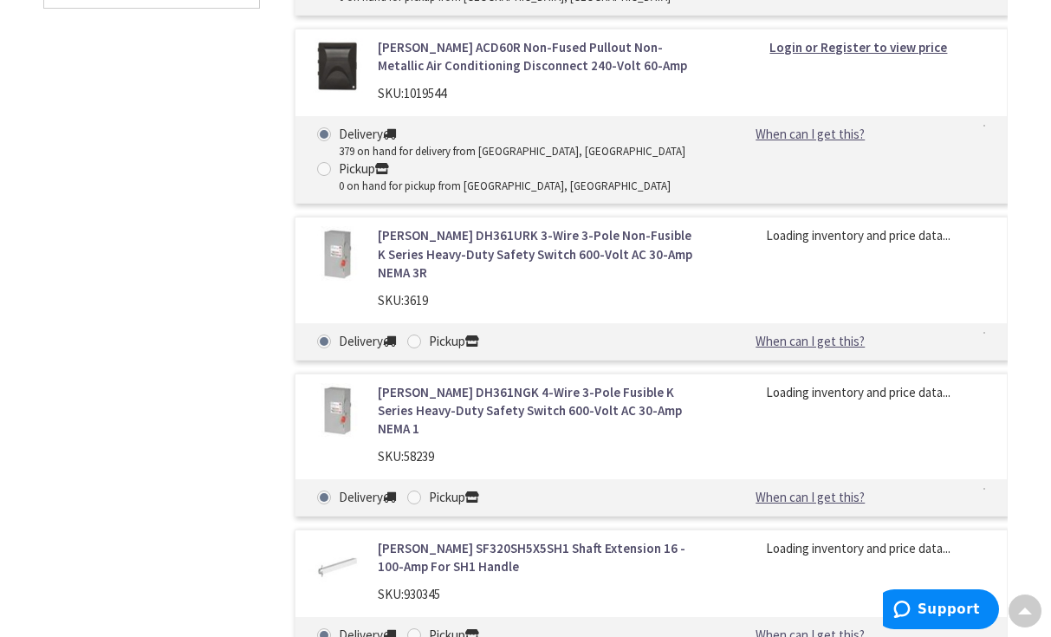
scroll to position [1316, 0]
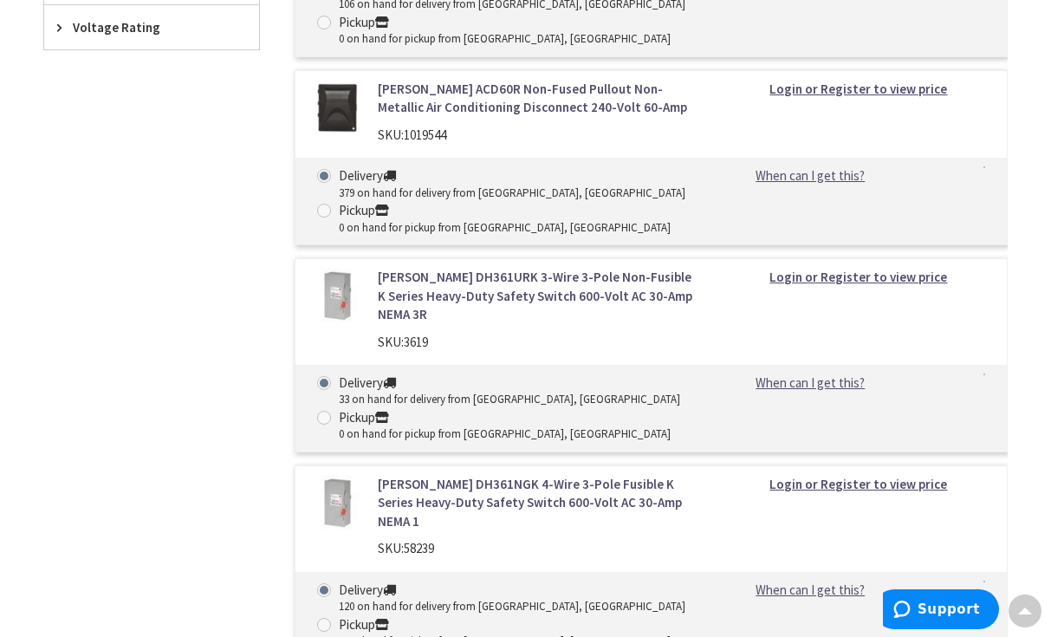
click at [529, 268] on link "[PERSON_NAME] DH361URK 3-Wire 3-Pole Non-Fusible K Series Heavy-Duty Safety Swi…" at bounding box center [538, 295] width 320 height 55
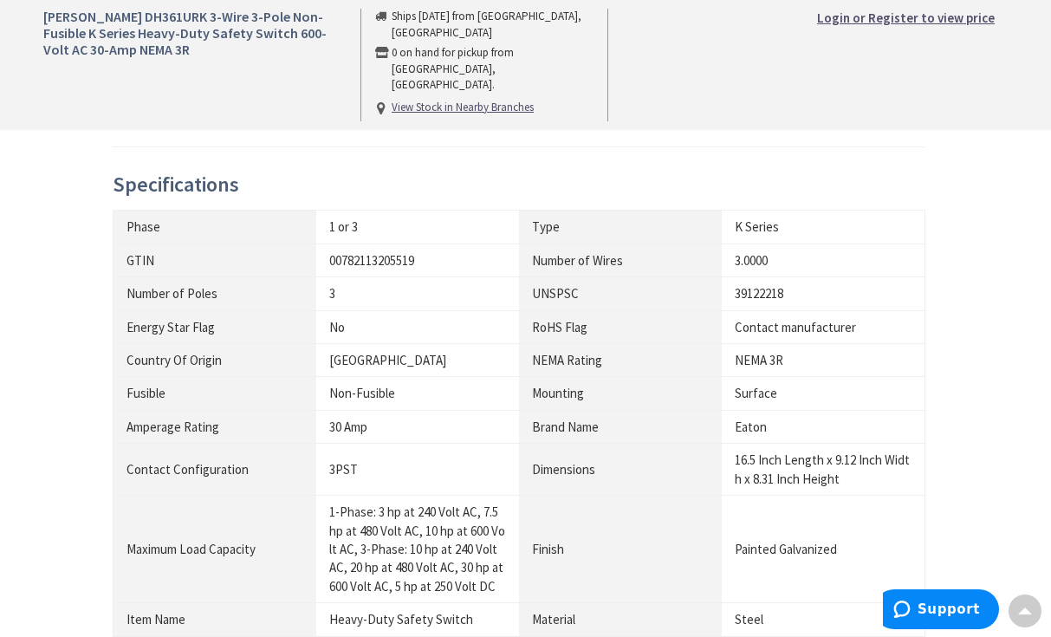
scroll to position [867, 0]
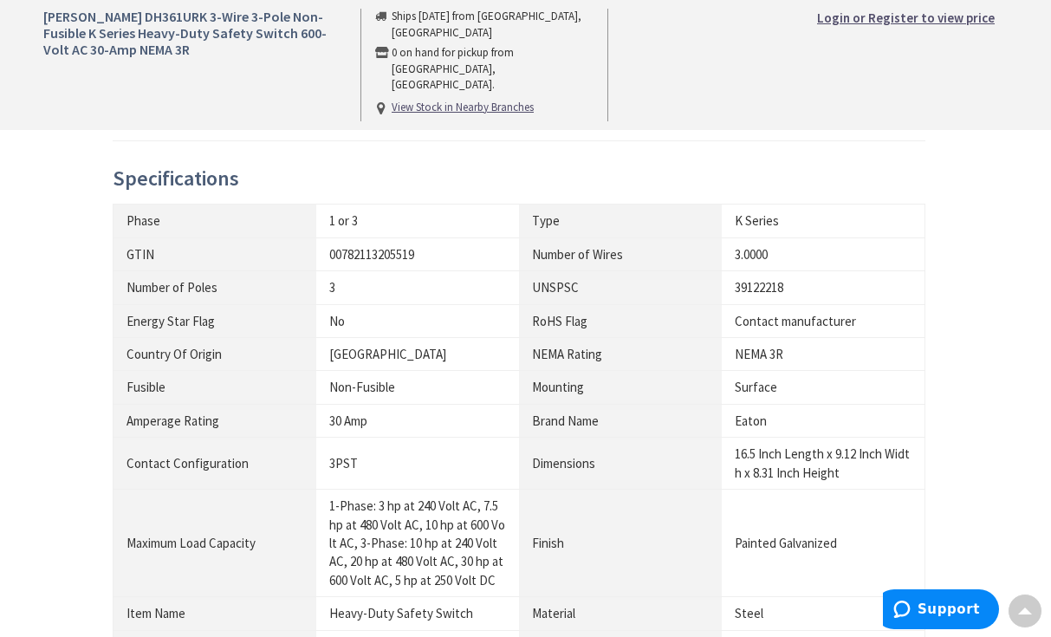
click at [901, 278] on div "39122218" at bounding box center [823, 287] width 177 height 18
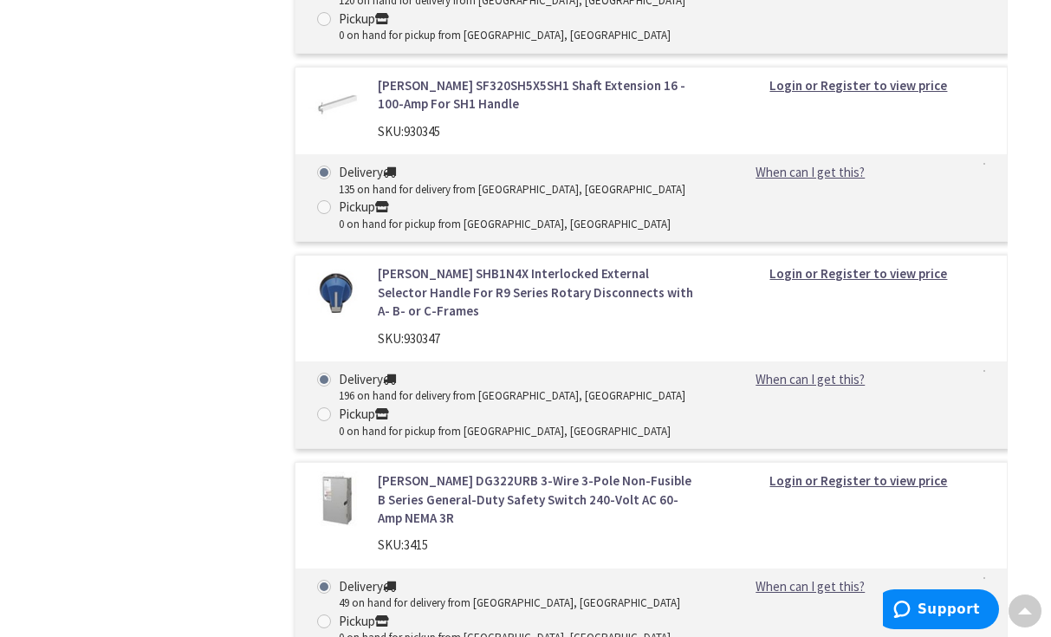
scroll to position [2295, 0]
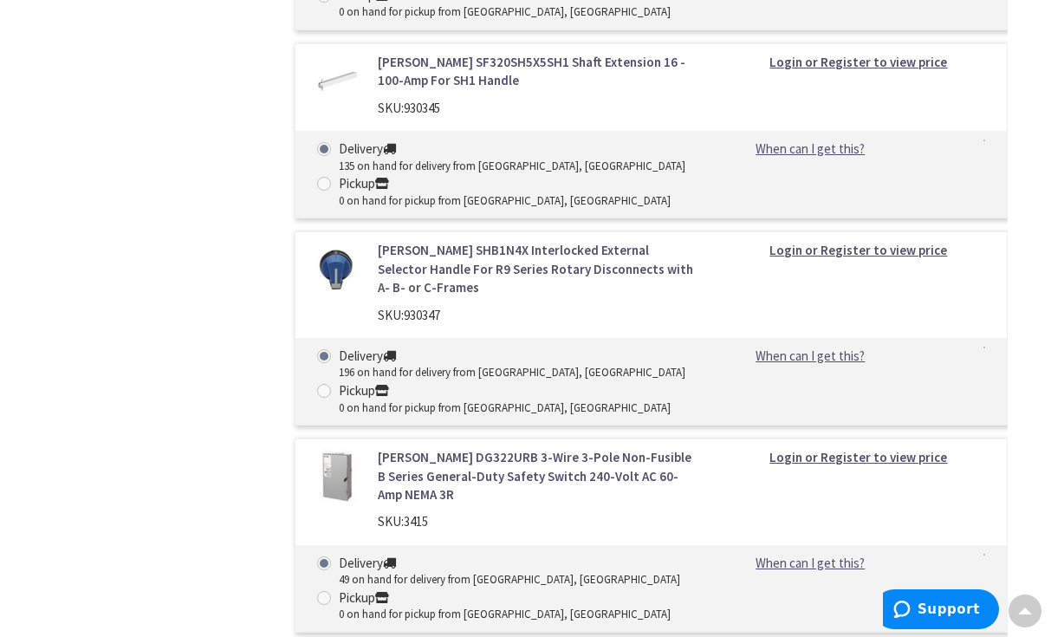
click at [575, 448] on link "Eaton DG322URB 3-Wire 3-Pole Non-Fusible B Series General-Duty Safety Switch 24…" at bounding box center [538, 475] width 320 height 55
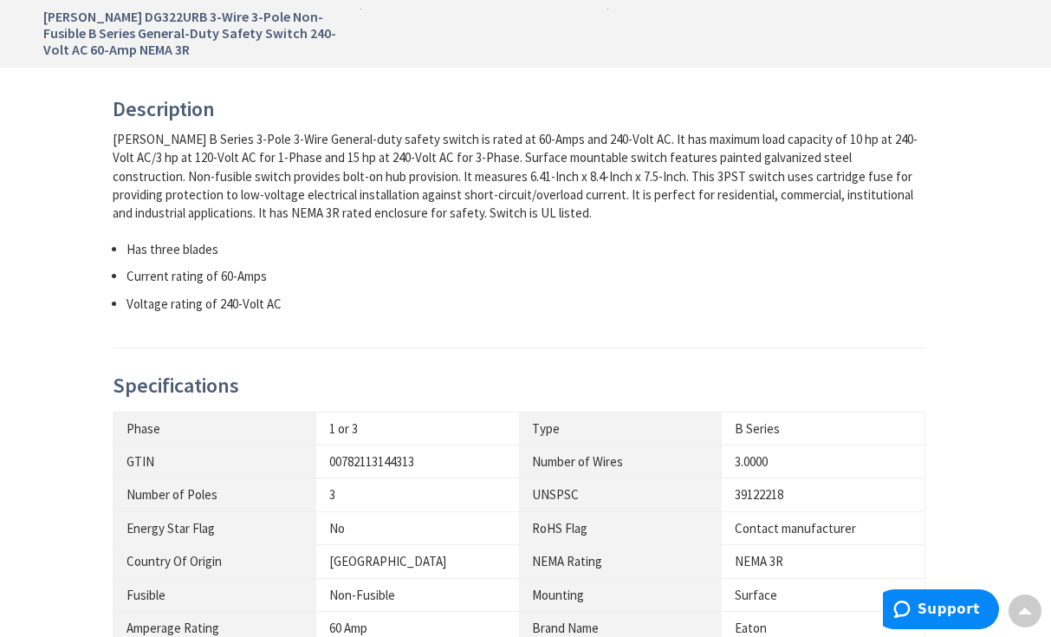
scroll to position [780, 0]
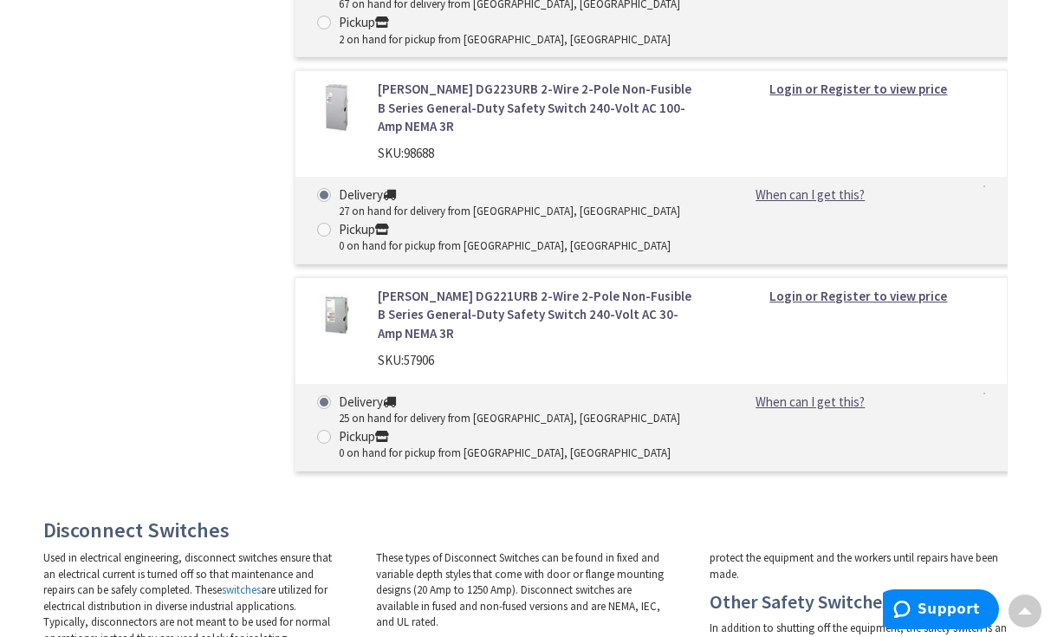
scroll to position [3445, 0]
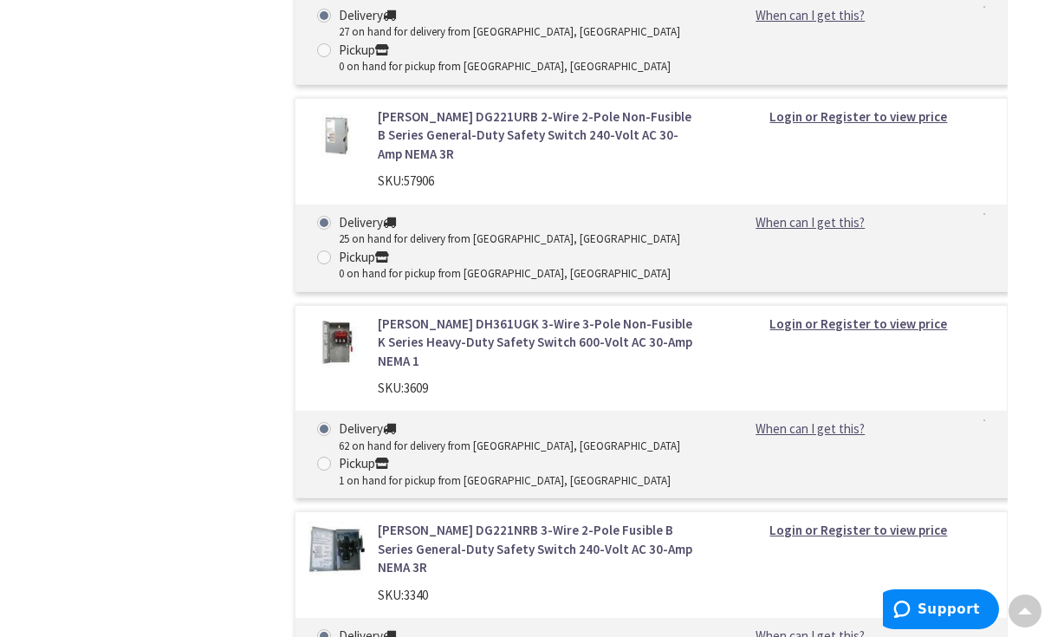
click at [525, 315] on link "Eaton DH361UGK 3-Wire 3-Pole Non-Fusible K Series Heavy-Duty Safety Switch 600-…" at bounding box center [538, 342] width 320 height 55
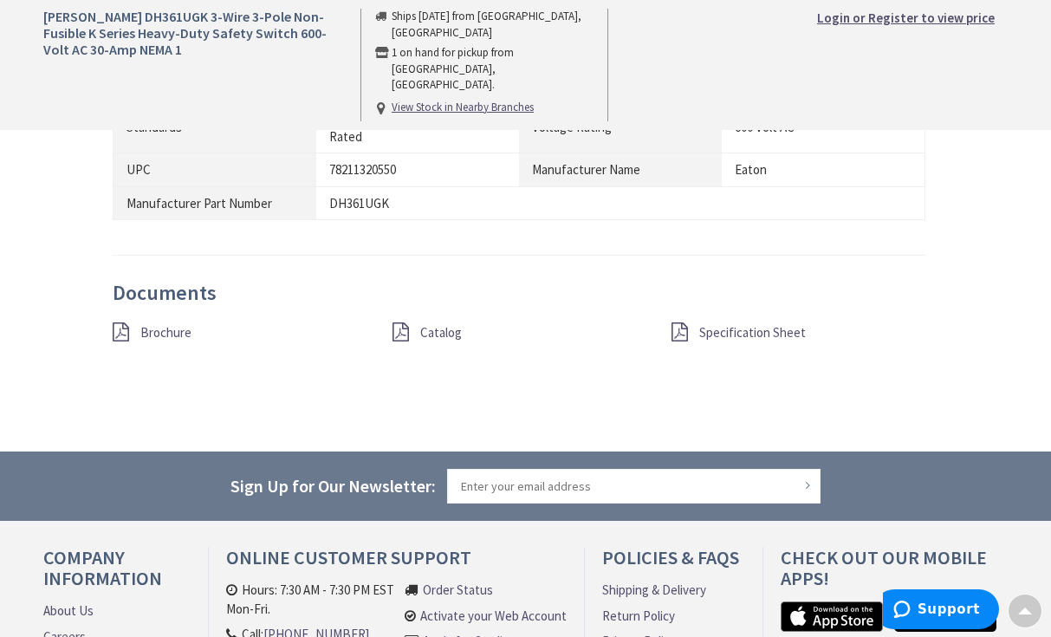
scroll to position [1387, 0]
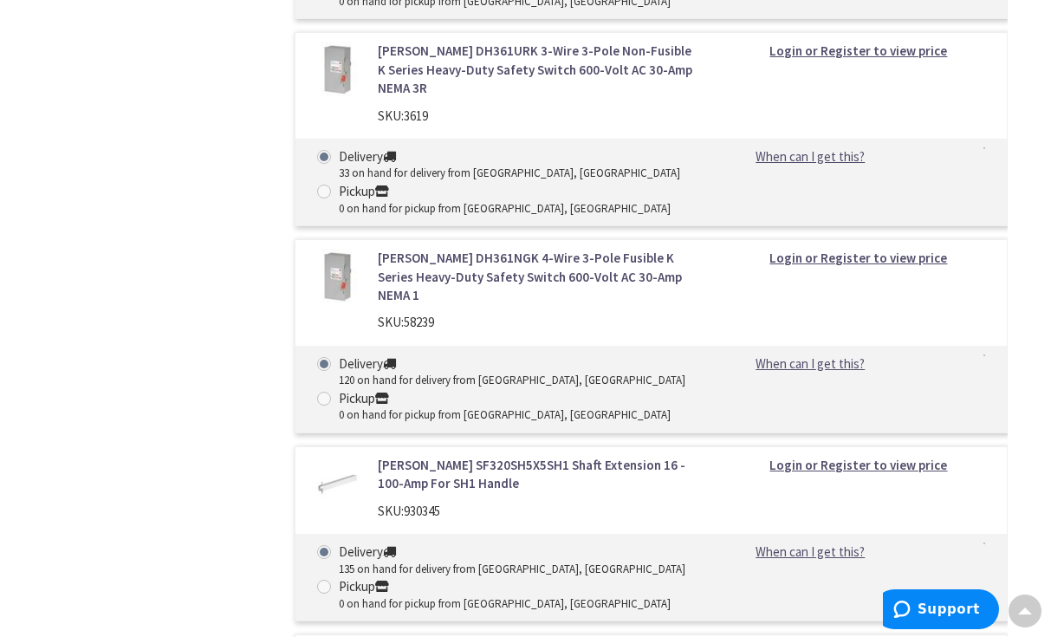
scroll to position [1718, 0]
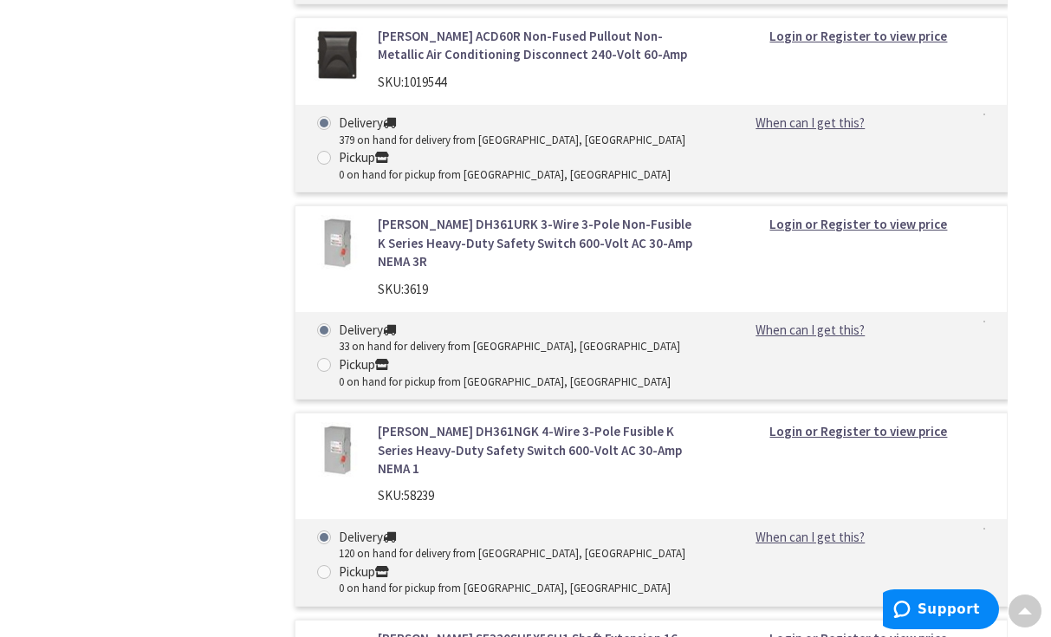
click at [413, 629] on link "[PERSON_NAME] SF320SH5X5SH1 Shaft Extension 16 - 100-Amp For SH1 Handle" at bounding box center [538, 647] width 320 height 37
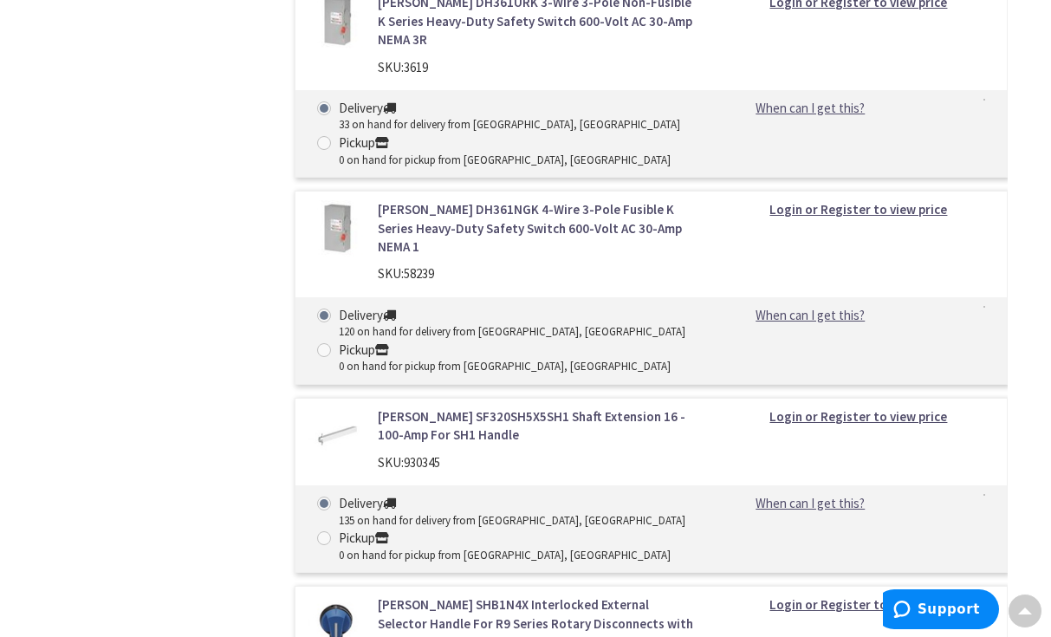
scroll to position [2412, 0]
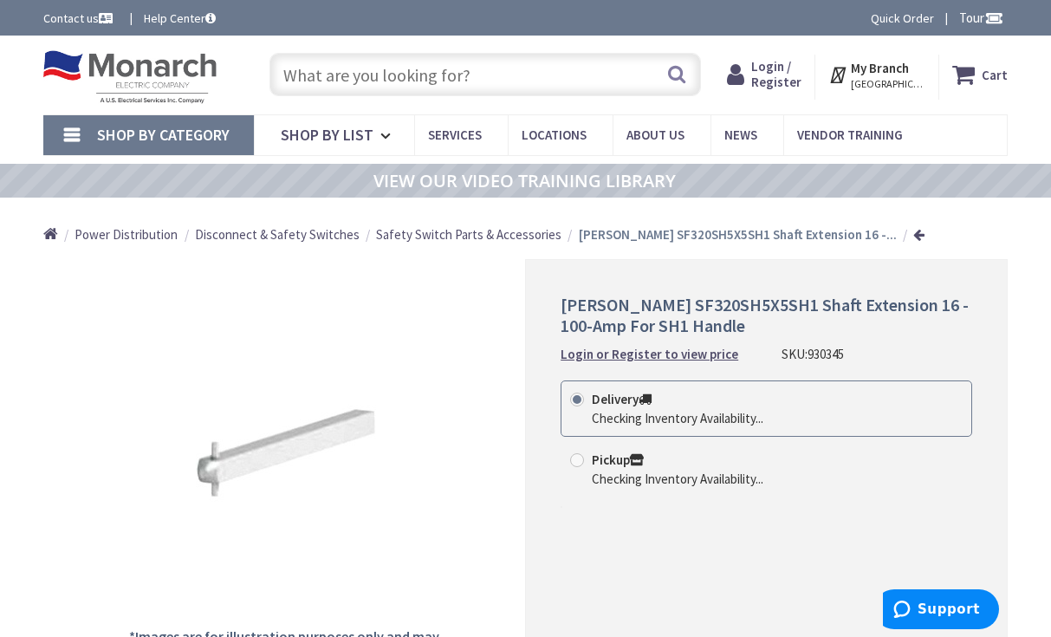
click at [213, 140] on span "Shop By Category" at bounding box center [163, 135] width 133 height 20
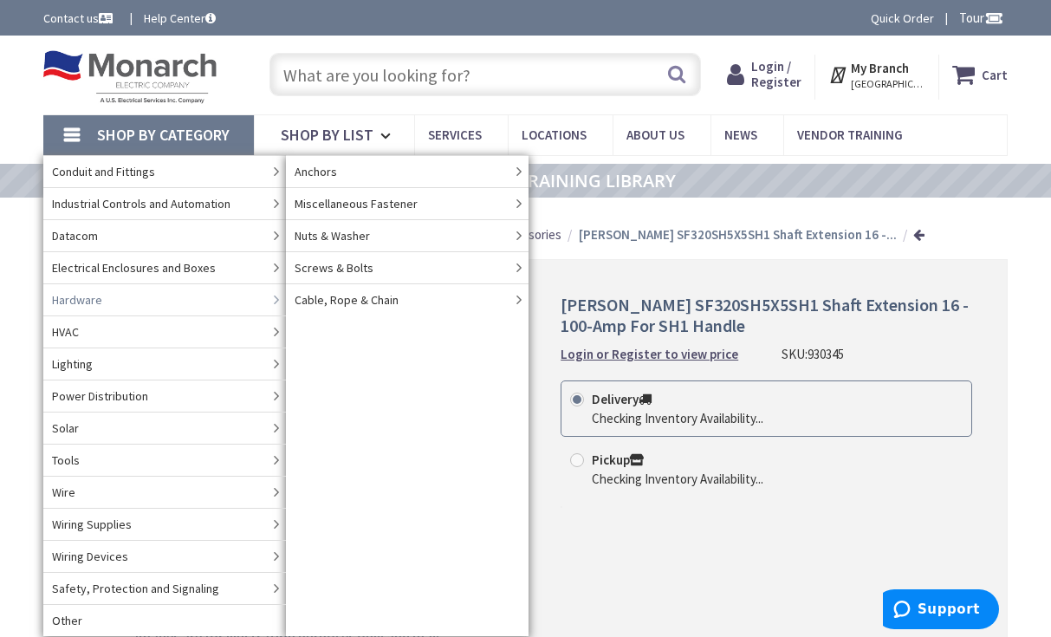
click at [141, 299] on link "Hardware" at bounding box center [164, 299] width 243 height 32
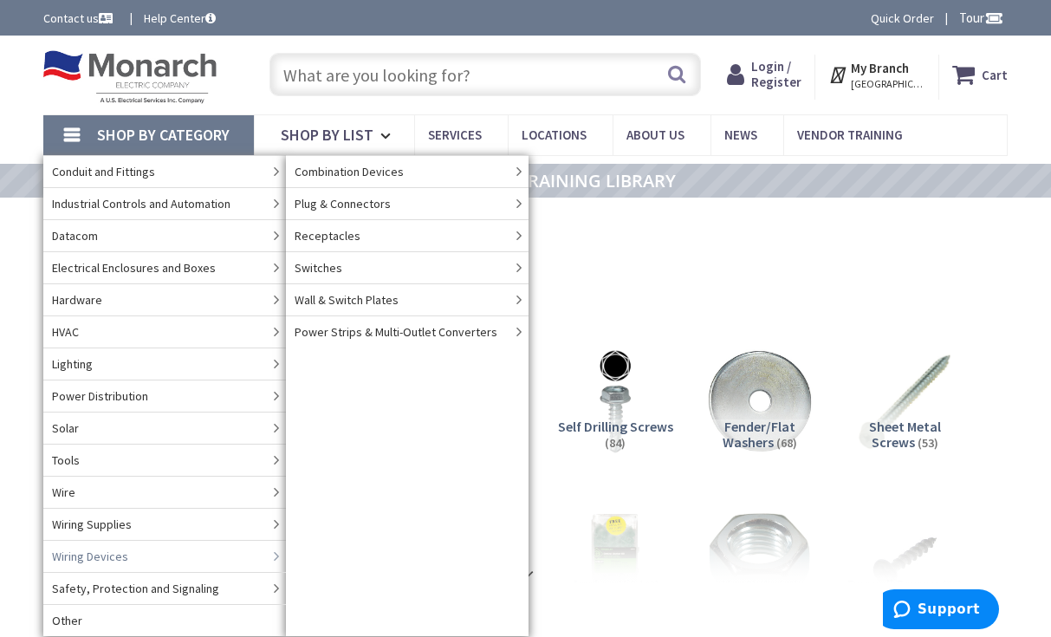
click at [81, 557] on span "Wiring Devices" at bounding box center [90, 556] width 76 height 17
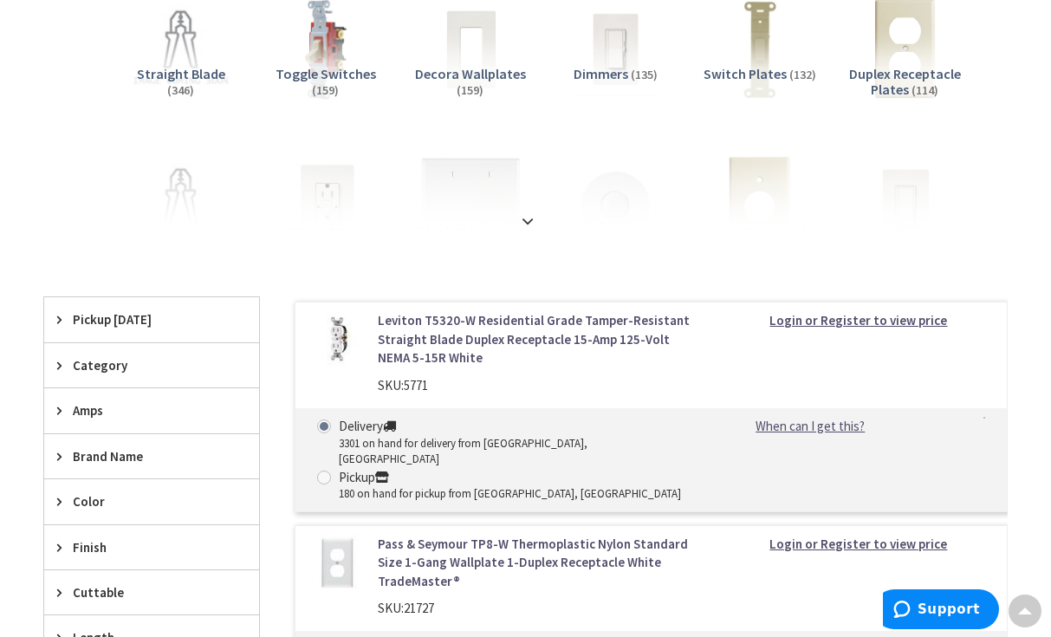
scroll to position [433, 0]
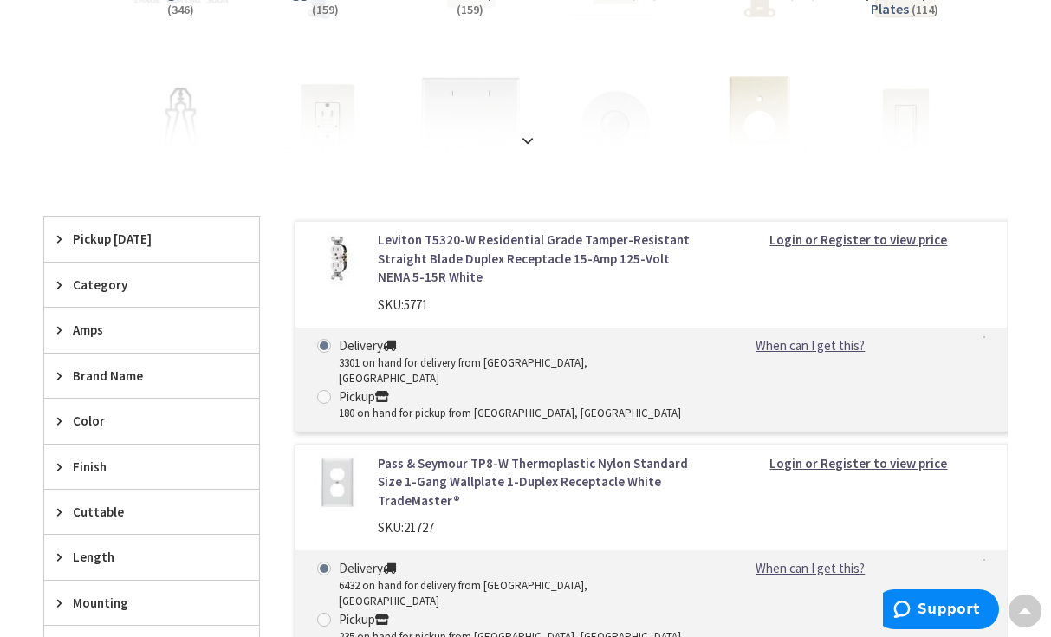
click at [94, 370] on span "Brand Name" at bounding box center [143, 376] width 141 height 18
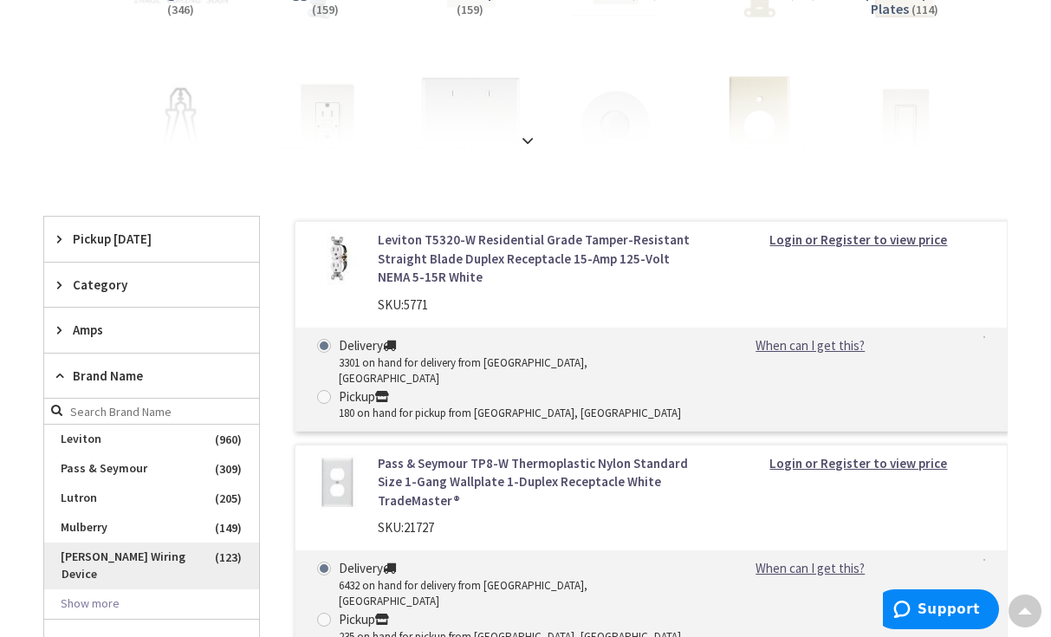
click at [77, 554] on span "[PERSON_NAME] Wiring Device" at bounding box center [151, 566] width 215 height 47
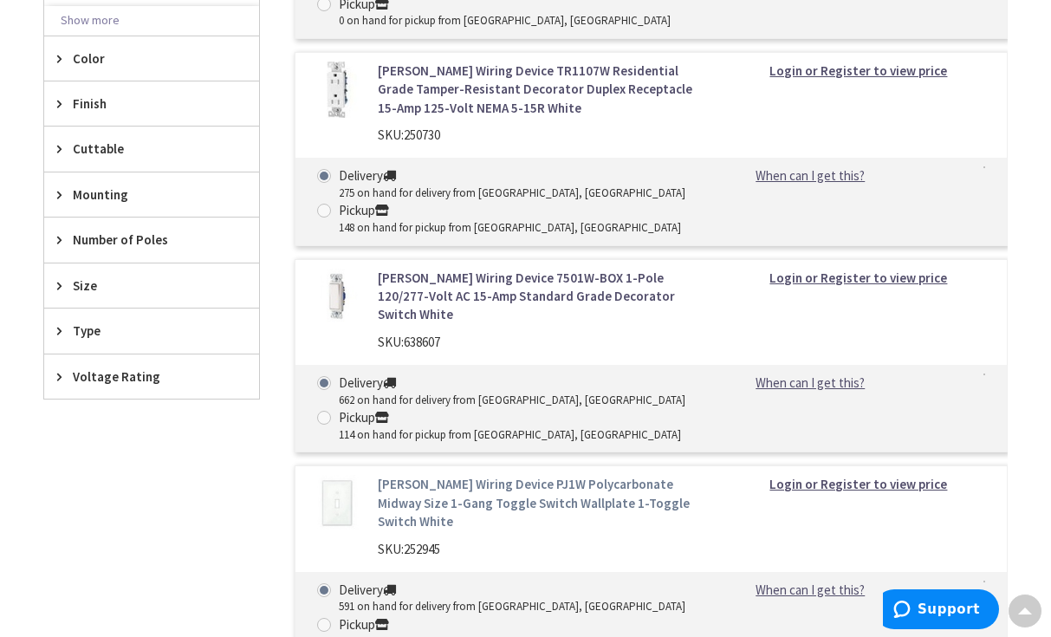
scroll to position [1040, 0]
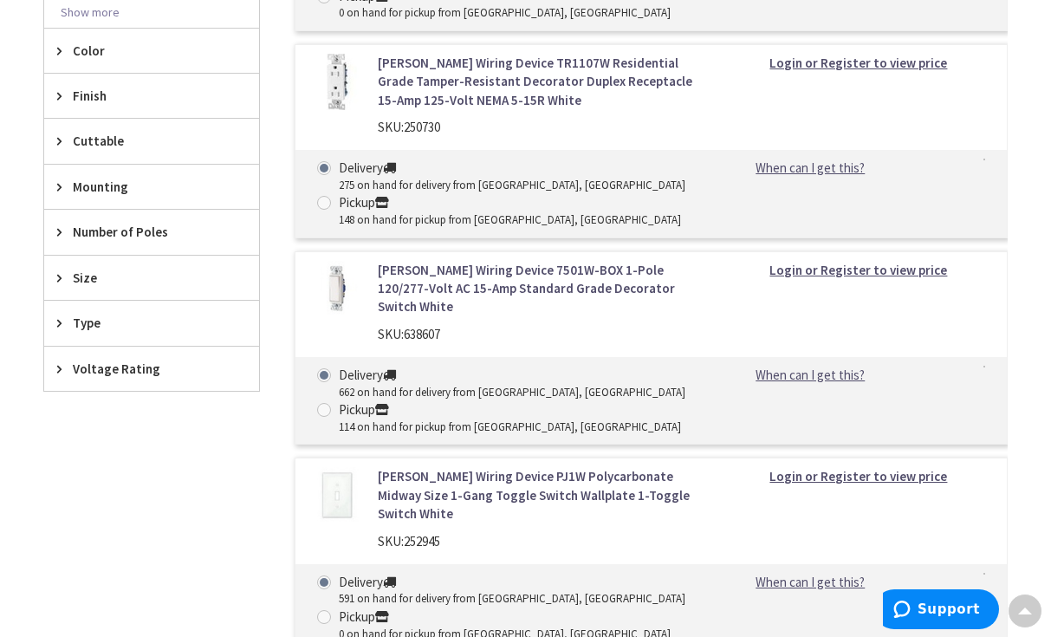
click at [428, 261] on link "[PERSON_NAME] Wiring Device 7501W-BOX 1-Pole 120/277-Volt AC 15-Amp Standard Gr…" at bounding box center [538, 288] width 320 height 55
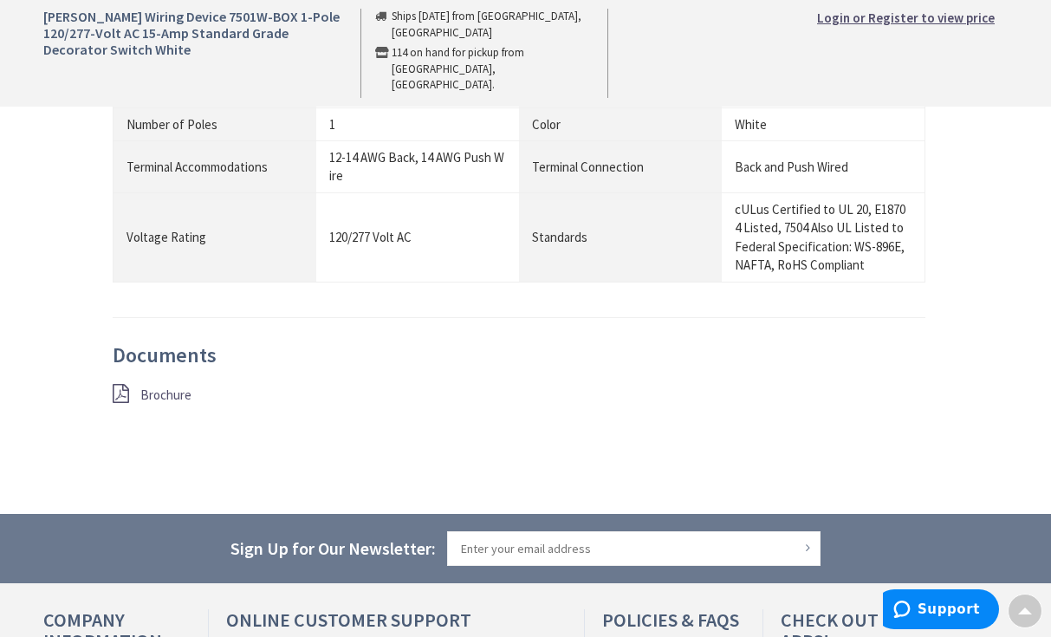
scroll to position [1387, 0]
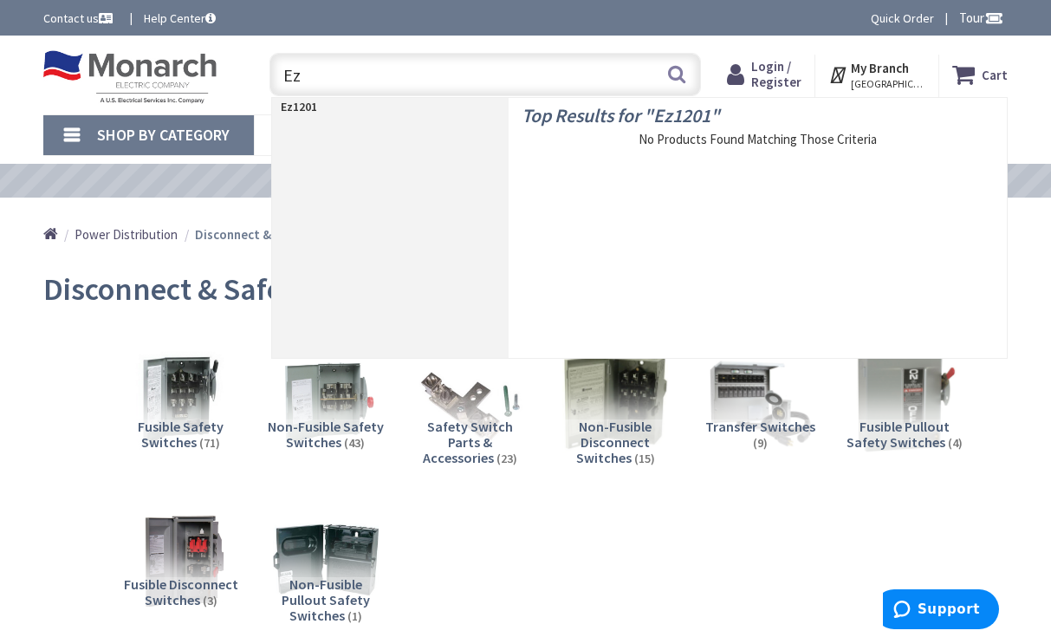
type input "E"
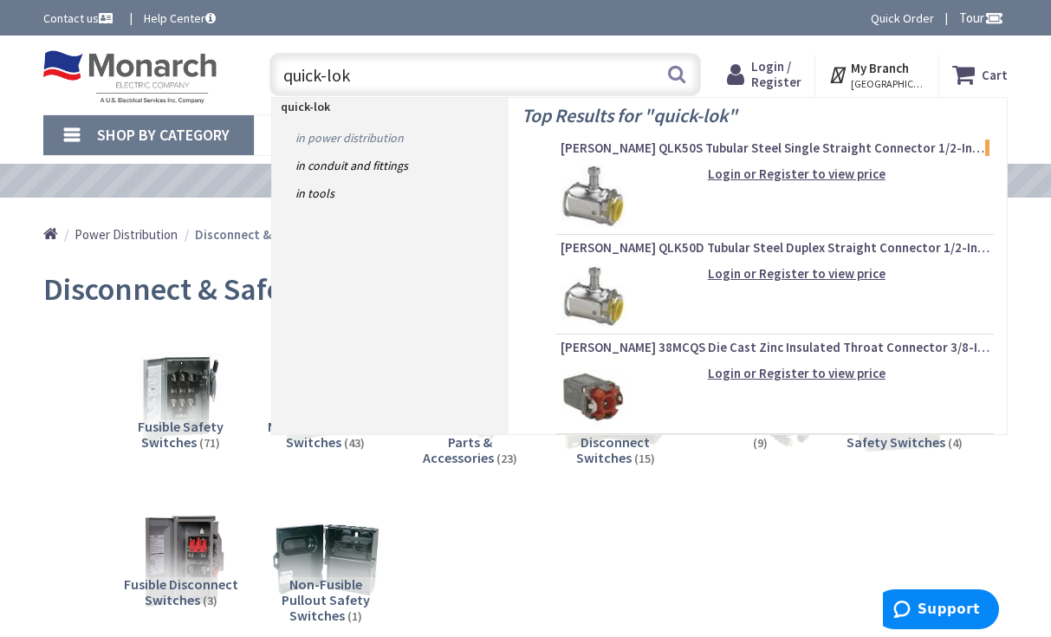
type input "quick-lok"
click at [339, 146] on link "in Power Distribution" at bounding box center [390, 138] width 237 height 28
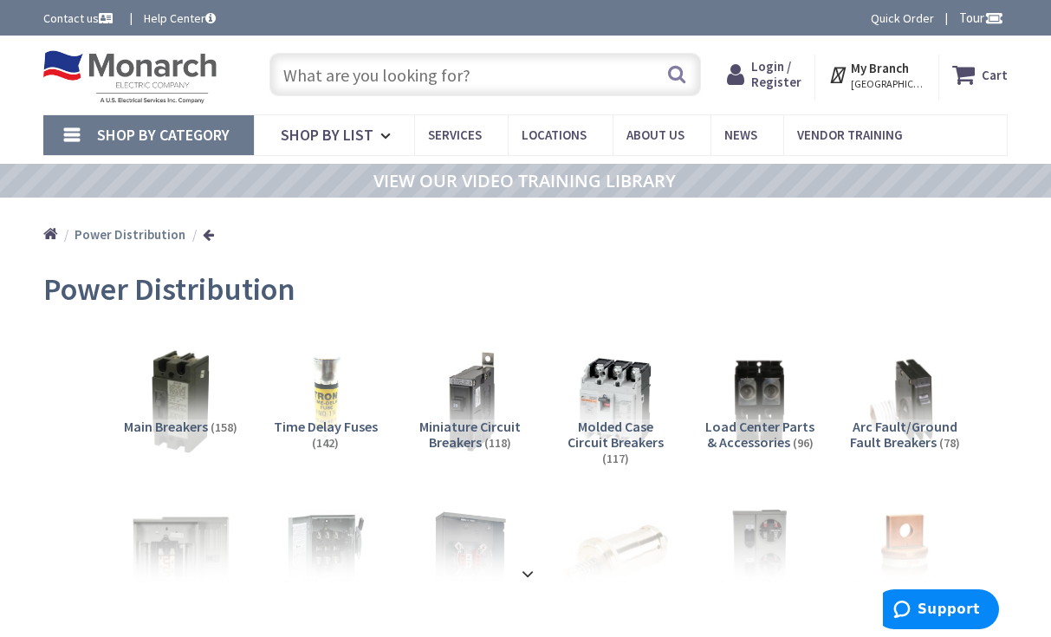
click at [400, 77] on input "text" at bounding box center [485, 74] width 431 height 43
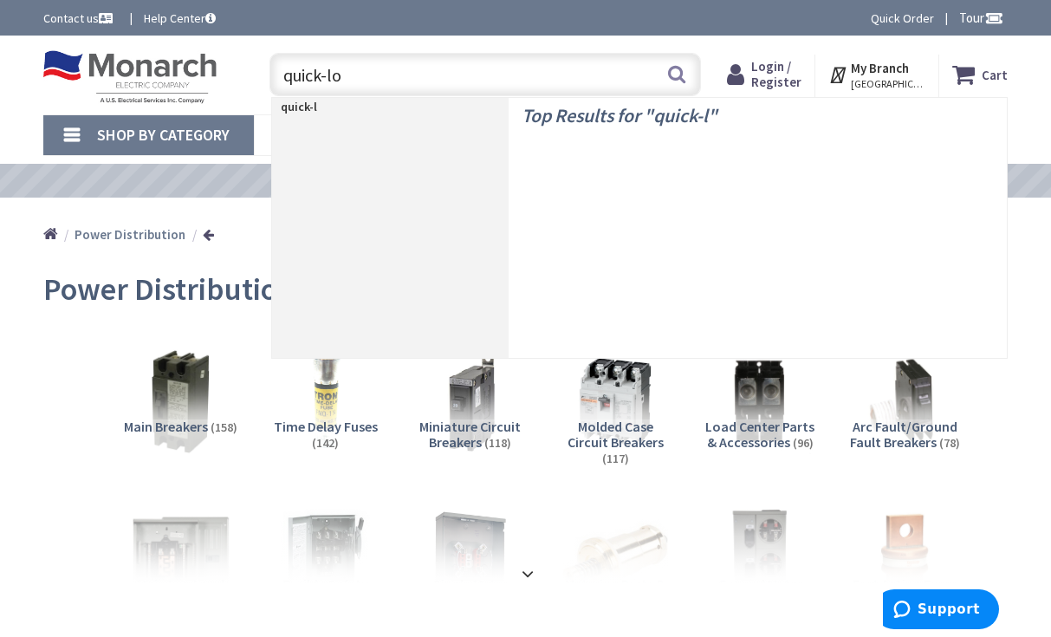
type input "quick-lok"
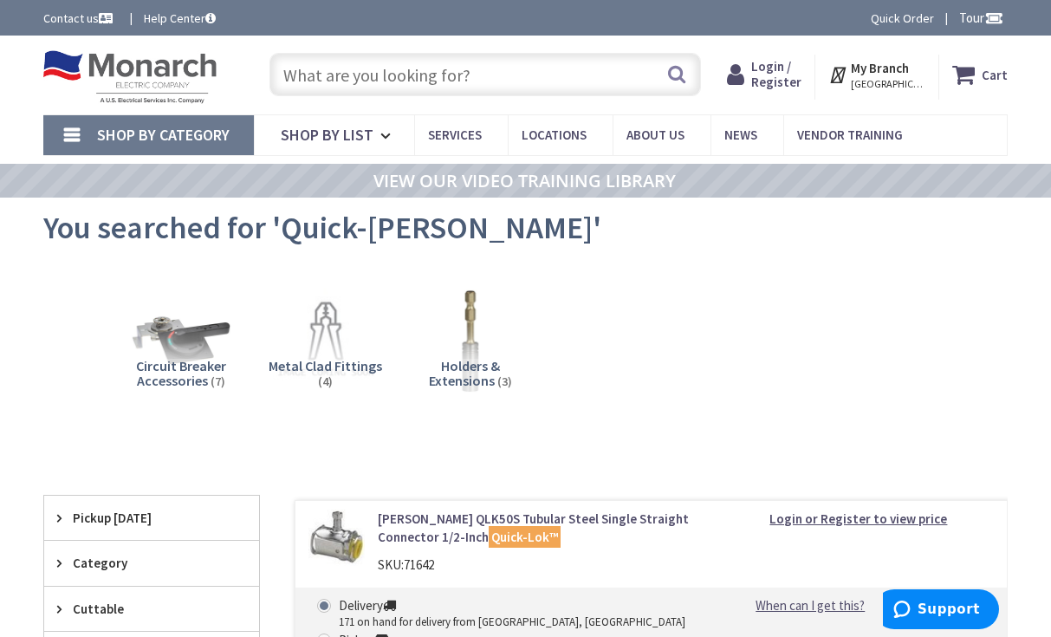
click at [542, 71] on input "text" at bounding box center [485, 74] width 431 height 43
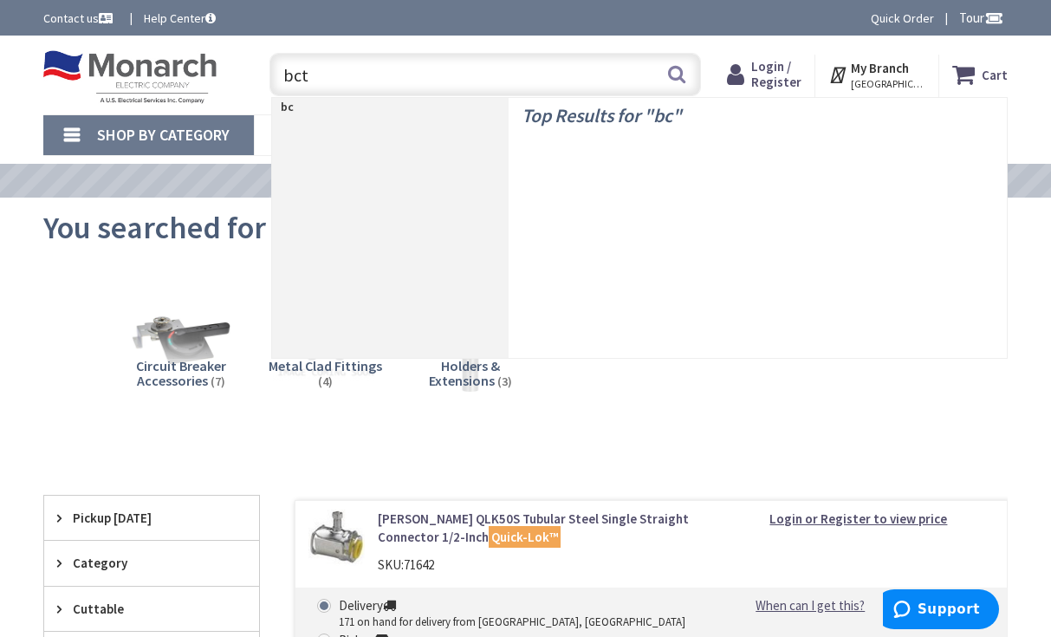
type input "bcts"
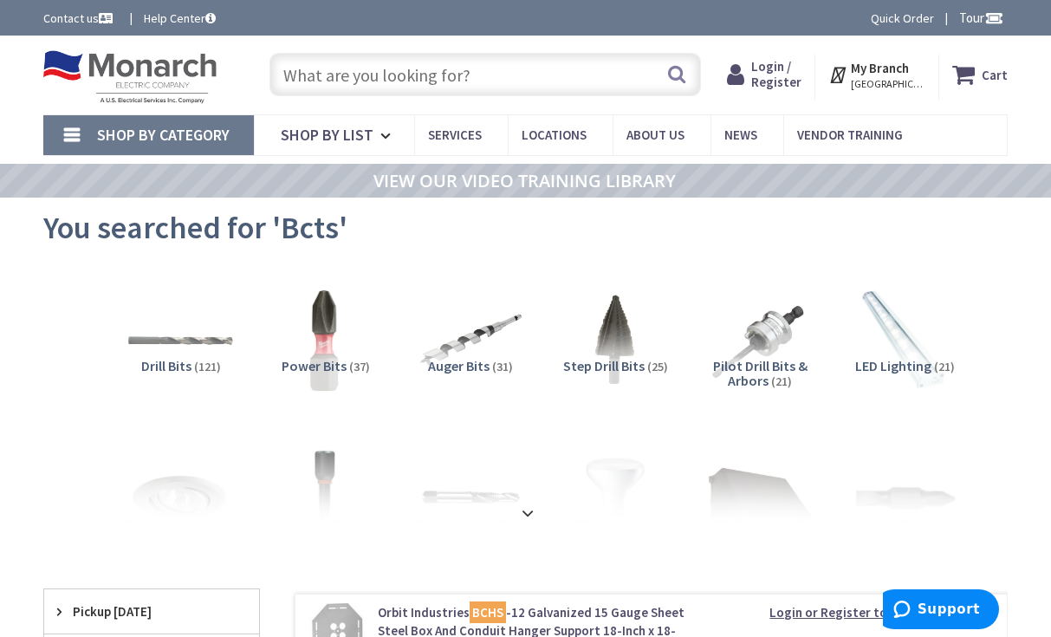
click at [452, 81] on input "text" at bounding box center [485, 74] width 431 height 43
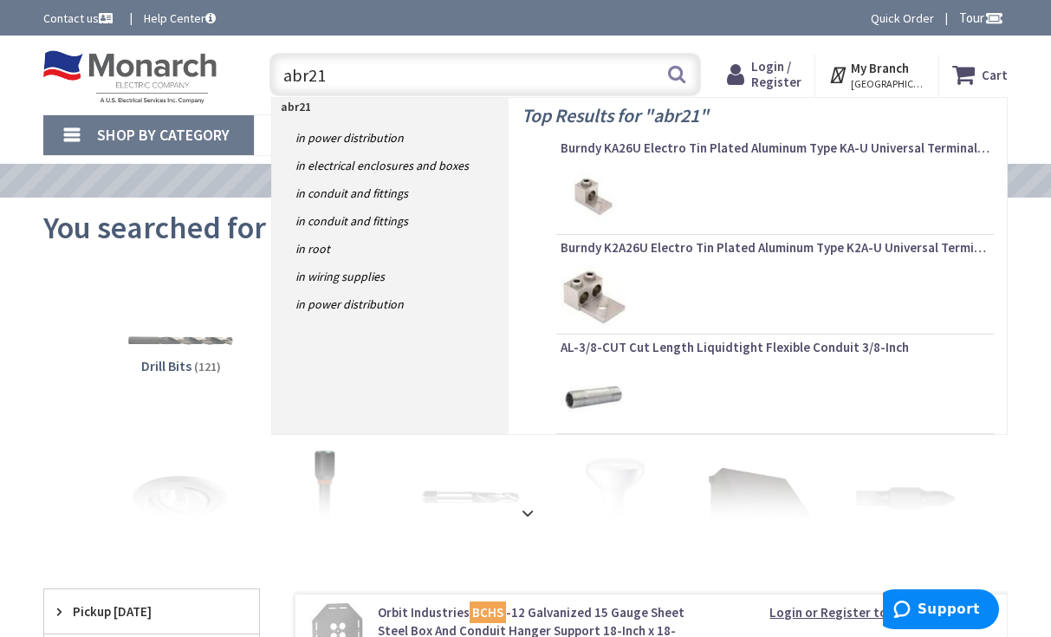
drag, startPoint x: 452, startPoint y: 81, endPoint x: -101, endPoint y: 1, distance: 558.9
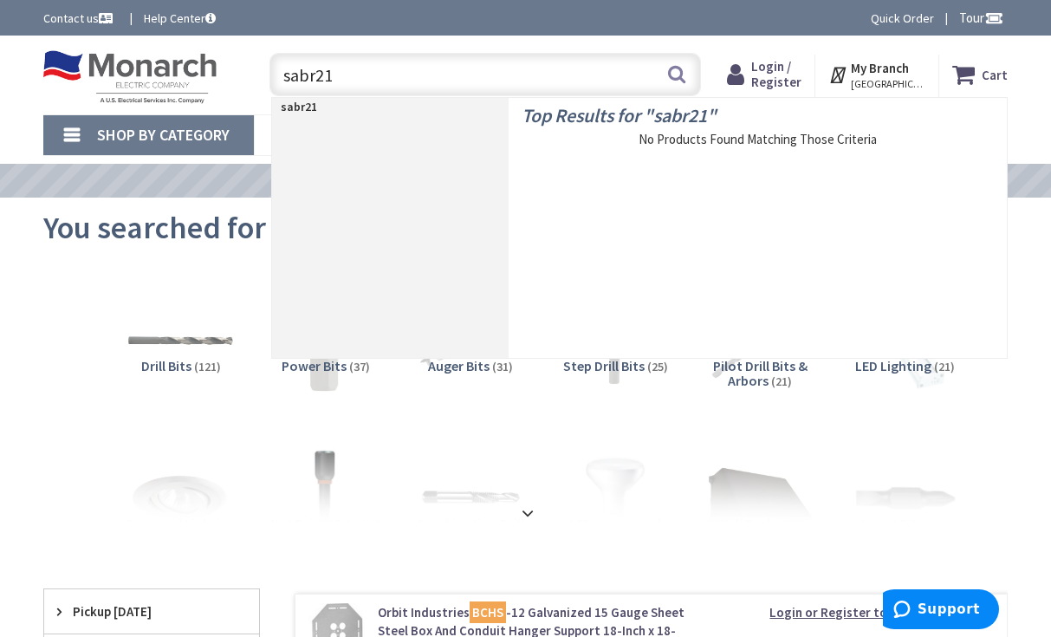
click at [297, 81] on input "sabr21" at bounding box center [485, 74] width 431 height 43
type input "sbr21"
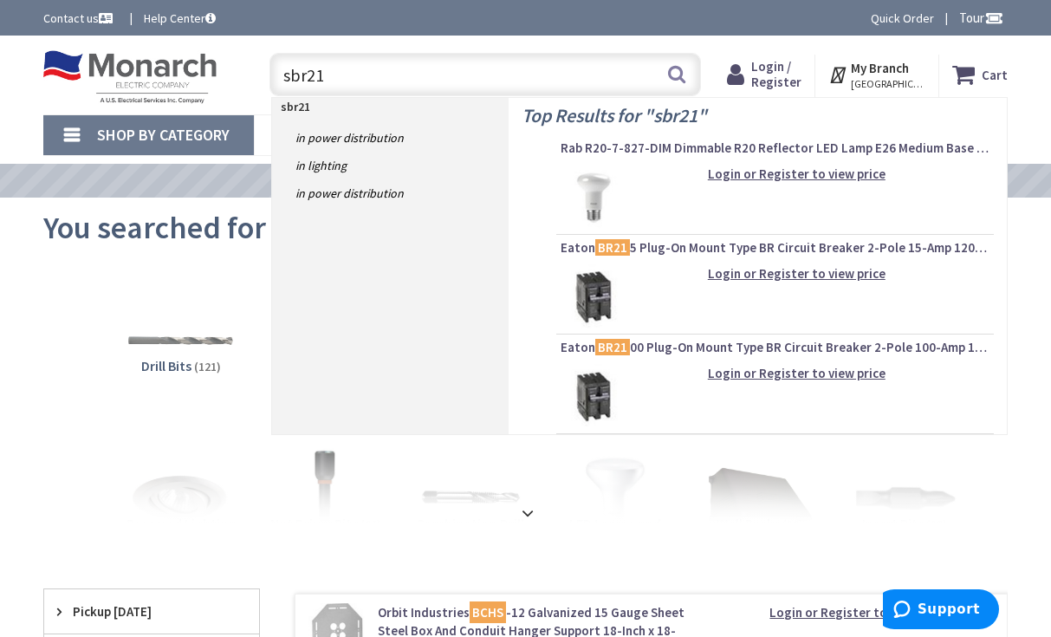
click at [482, 82] on input "sbr21" at bounding box center [485, 74] width 431 height 43
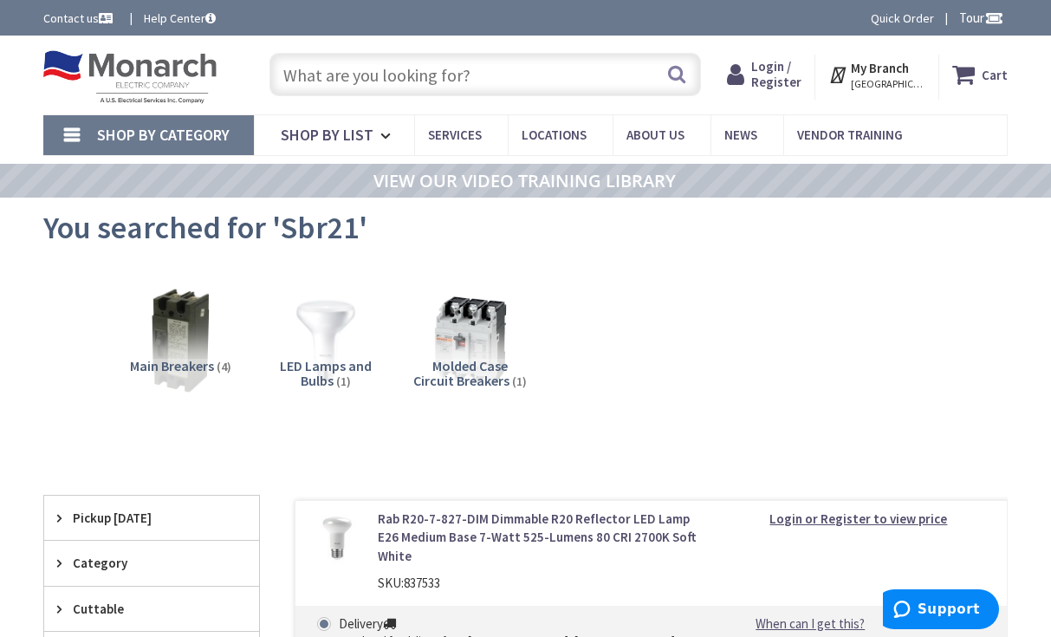
click at [507, 68] on input "text" at bounding box center [485, 74] width 431 height 43
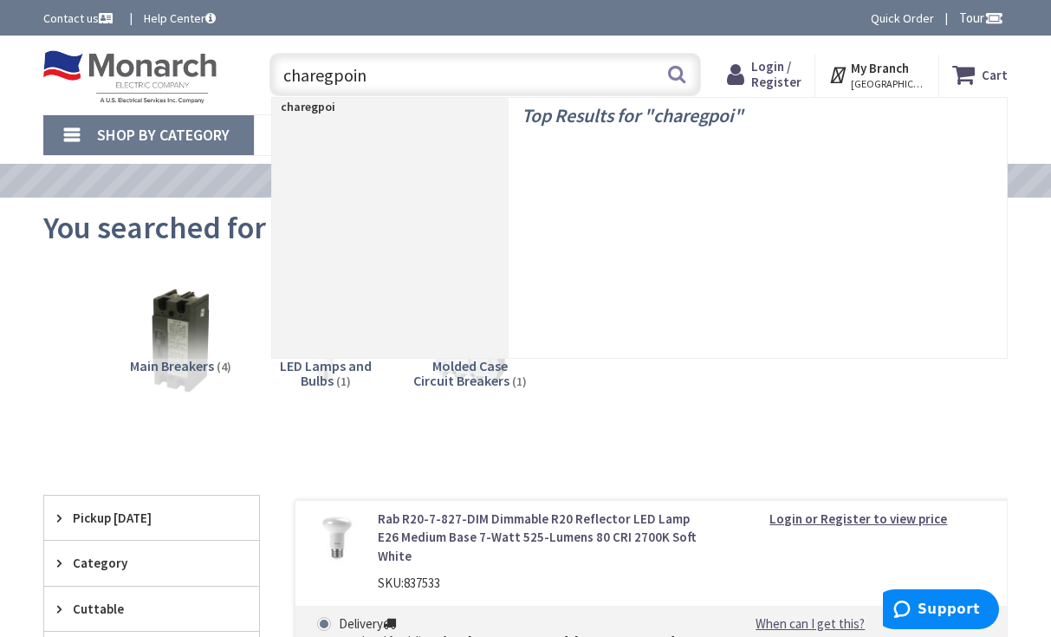
type input "charegpoint"
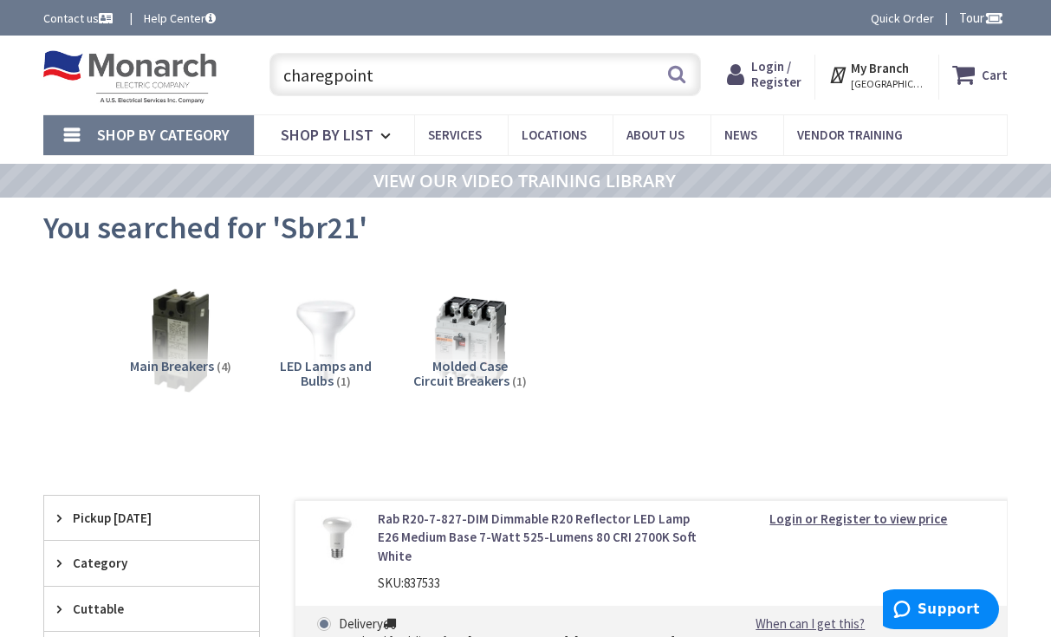
drag, startPoint x: 298, startPoint y: 68, endPoint x: 45, endPoint y: 13, distance: 258.9
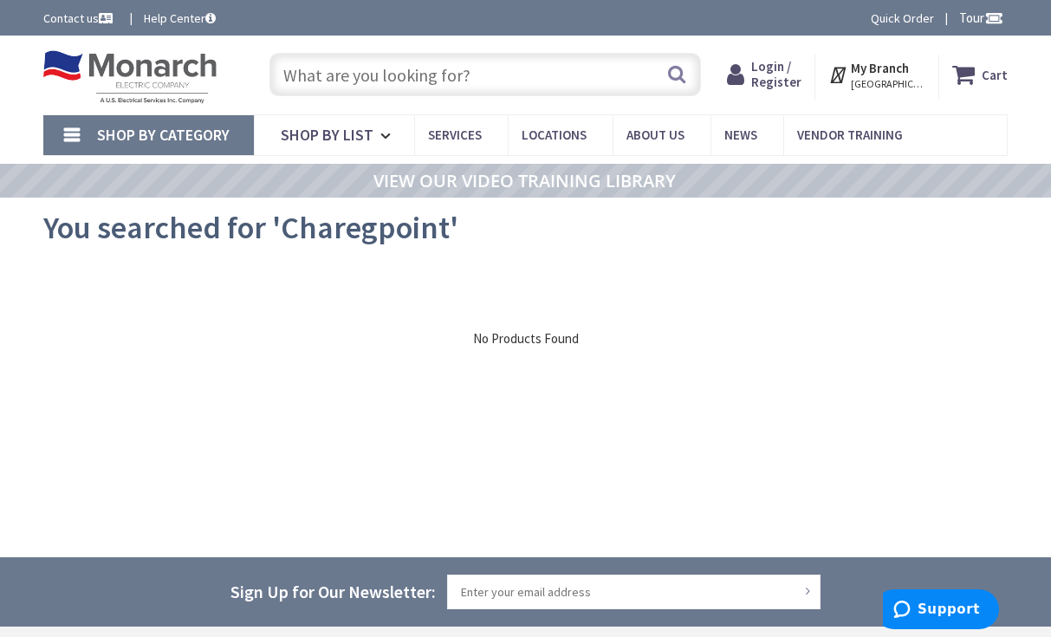
click at [415, 62] on input "text" at bounding box center [485, 74] width 431 height 43
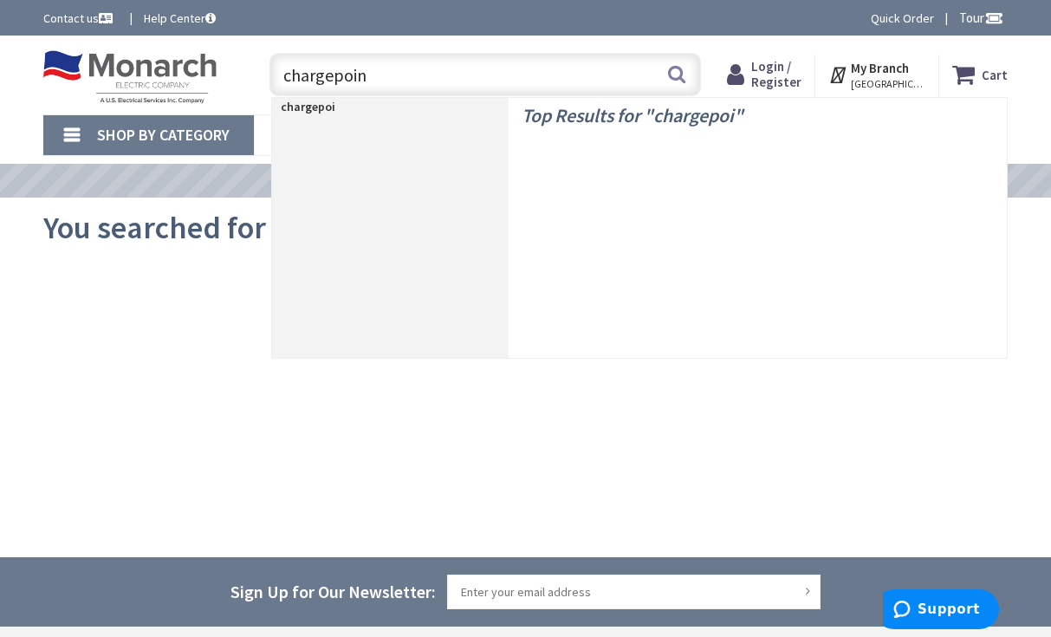
type input "chargepoint"
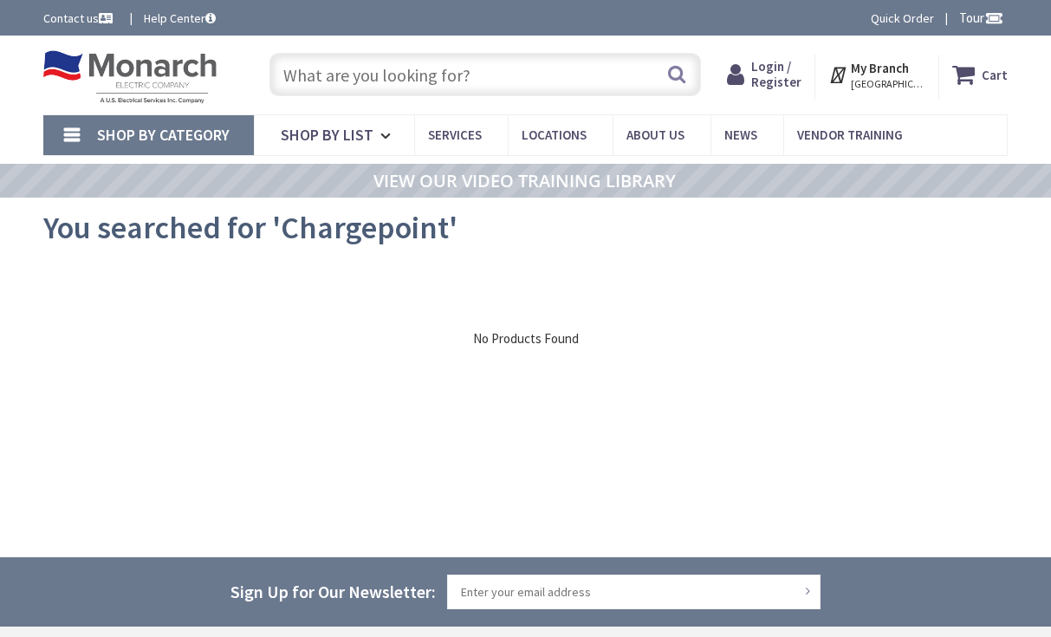
click at [190, 128] on span "Shop By Category" at bounding box center [163, 135] width 133 height 20
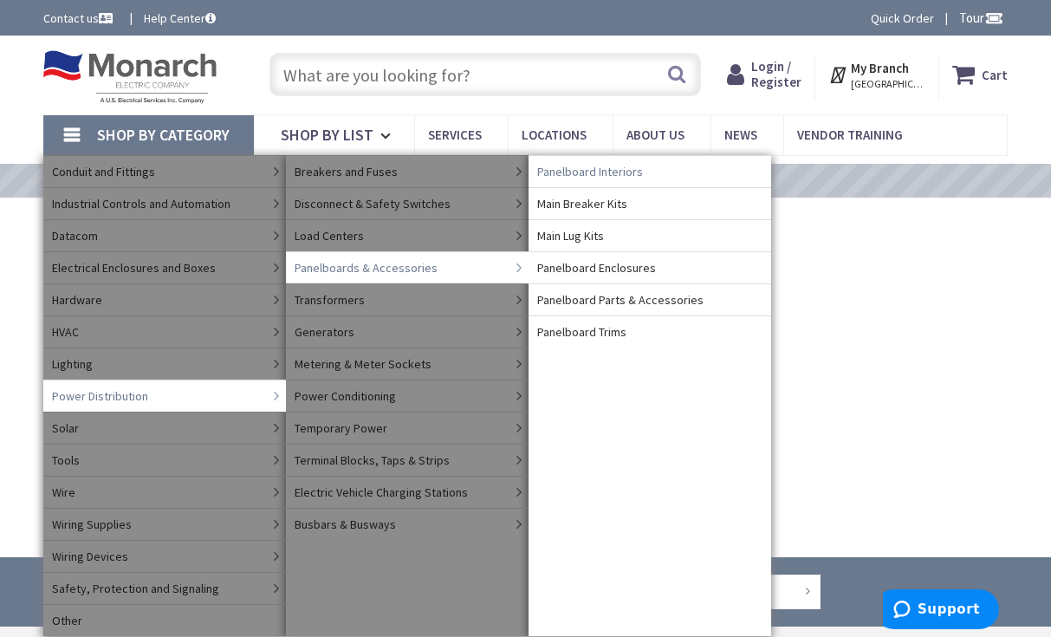
click at [609, 167] on span "Panelboard Interiors" at bounding box center [590, 171] width 106 height 17
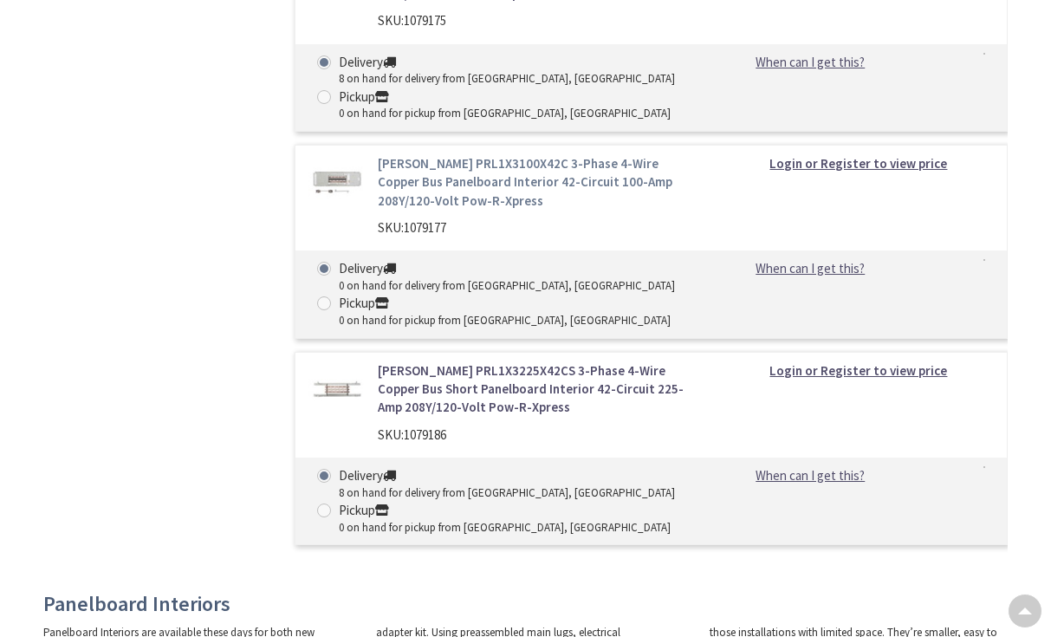
scroll to position [1387, 0]
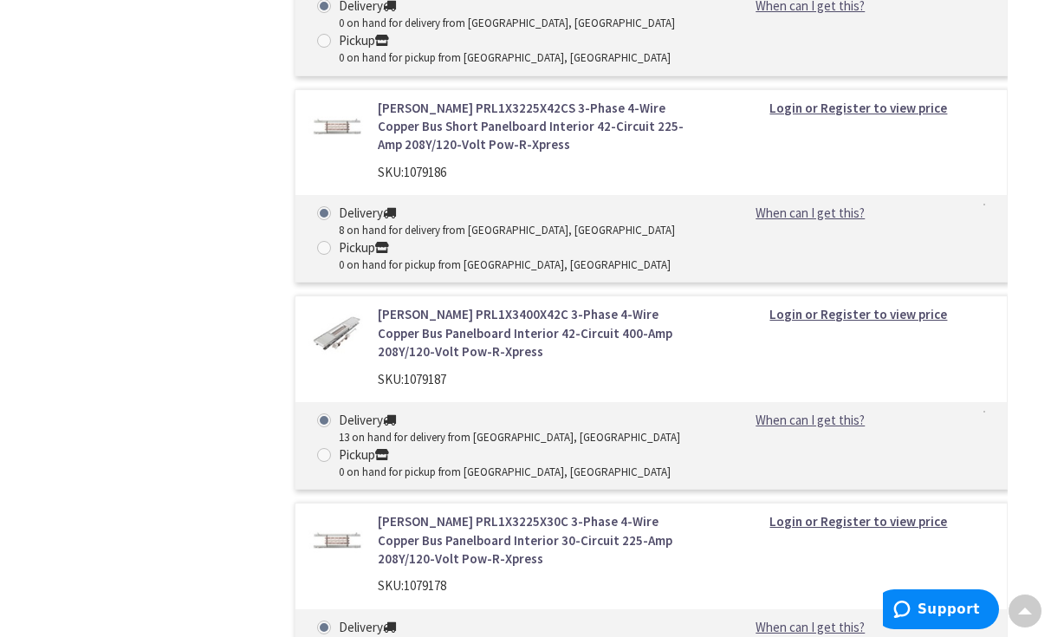
click at [1051, 316] on html "Accessibility Screen-Reader Guide, Feedback, and Issue Reporting | New window L…" at bounding box center [525, 350] width 1051 height 3301
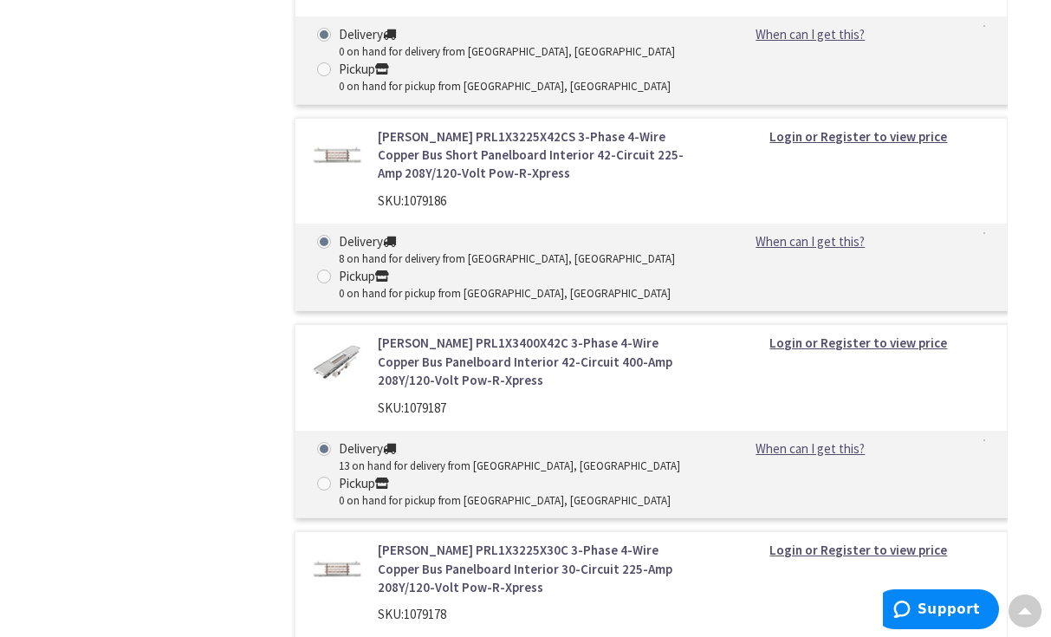
scroll to position [0, 0]
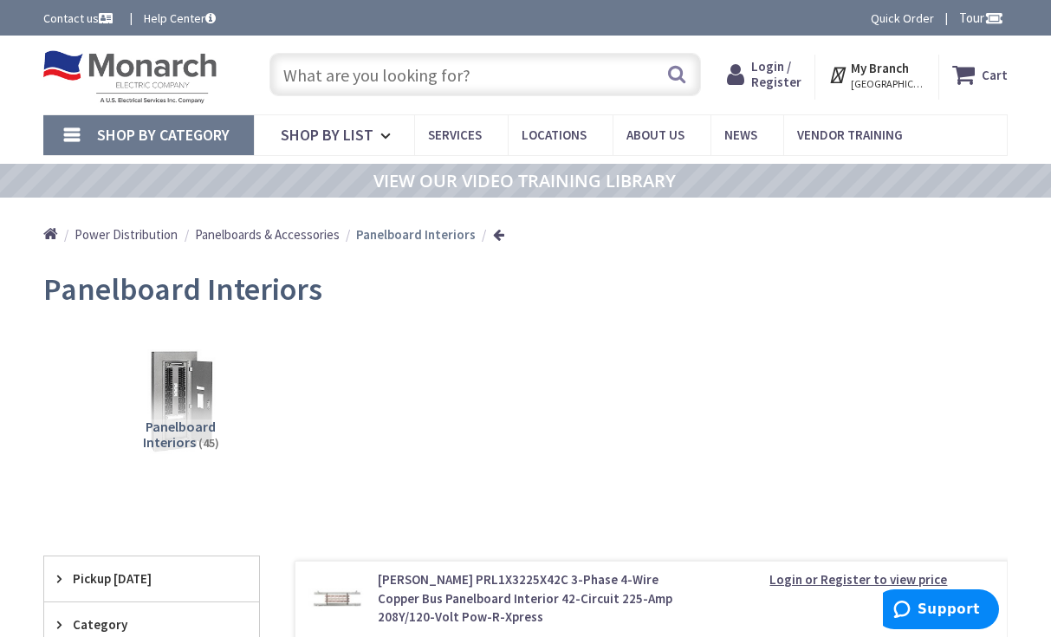
click at [518, 58] on input "text" at bounding box center [485, 74] width 431 height 43
paste input "BRP40L200R"
type input "BRP40L200R"
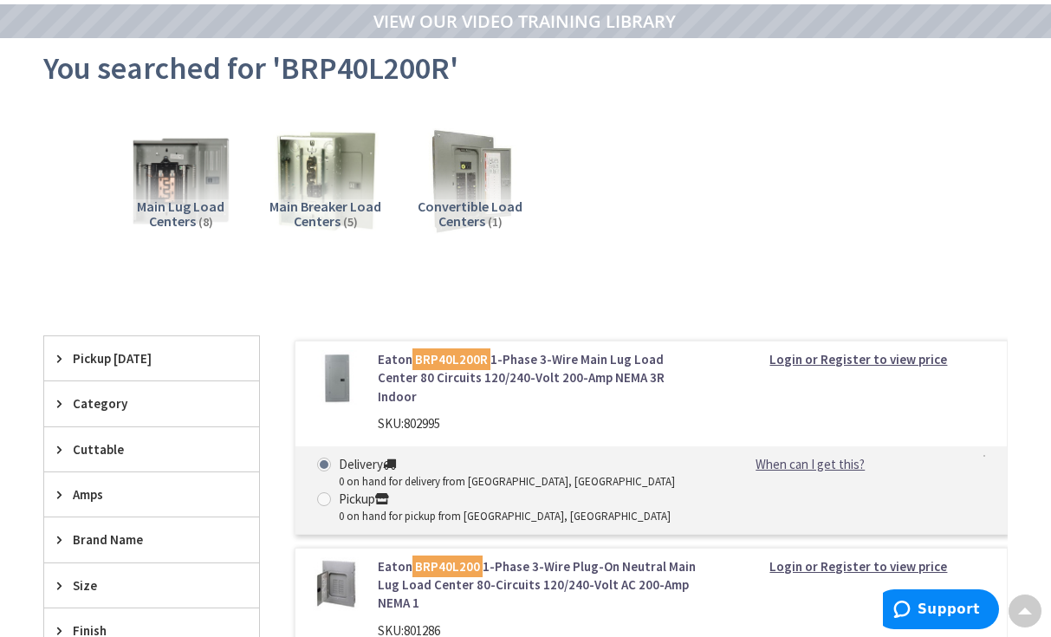
scroll to position [173, 0]
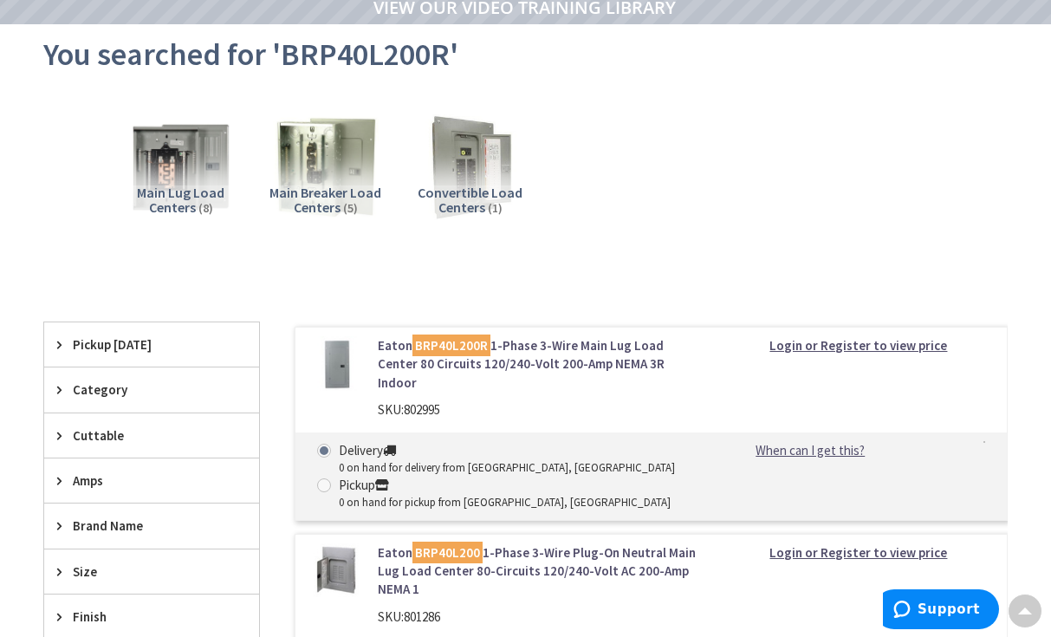
click at [555, 371] on link "Eaton BRP40L200R 1-Phase 3-Wire Main Lug Load Center 80 Circuits 120/240-Volt 2…" at bounding box center [538, 363] width 320 height 55
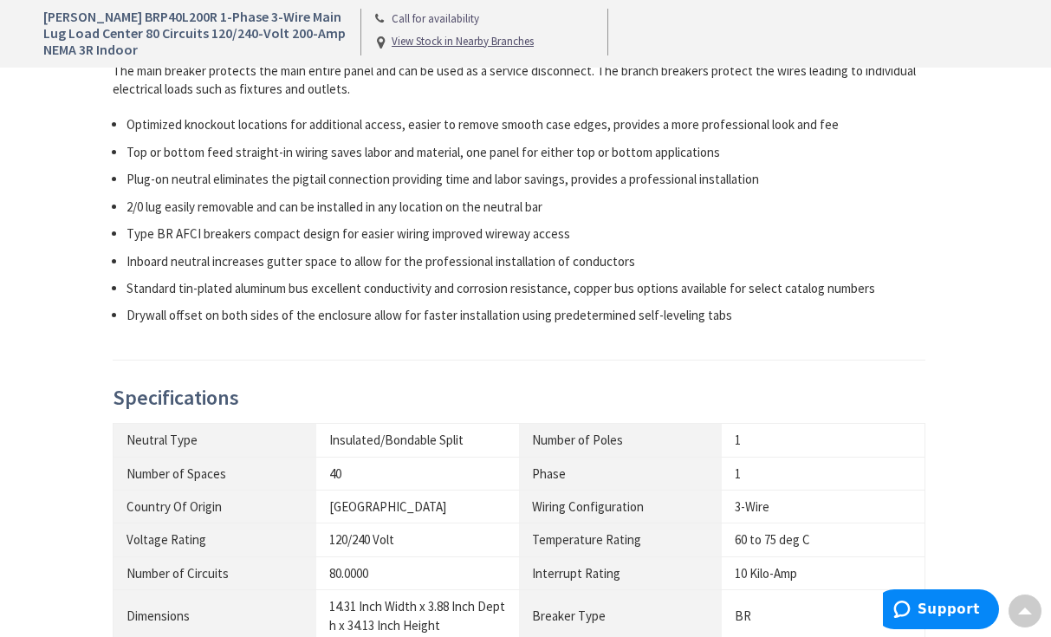
scroll to position [1214, 0]
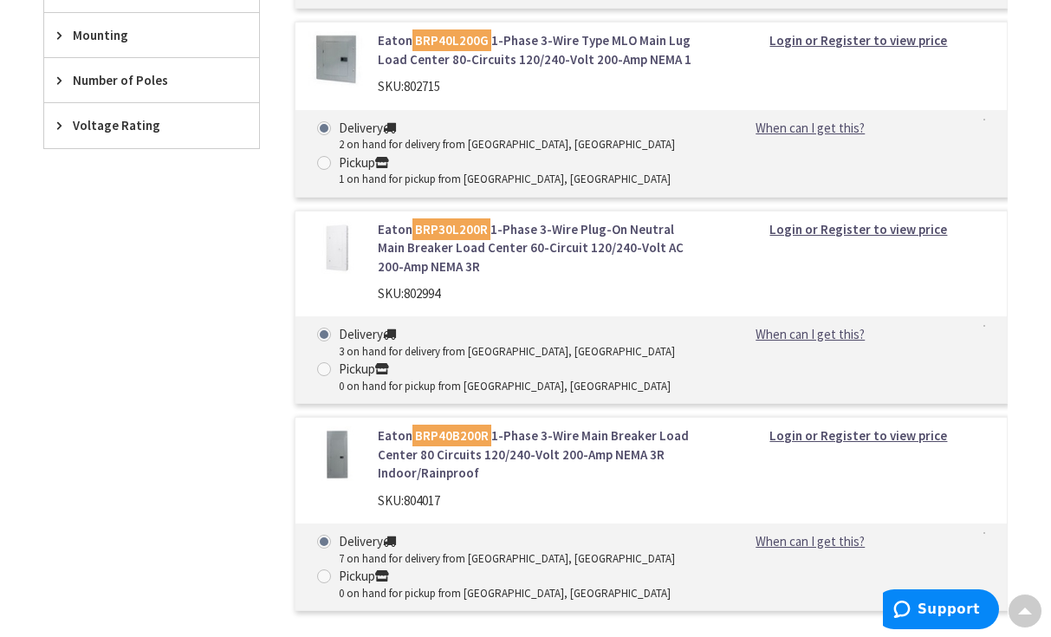
scroll to position [901, 0]
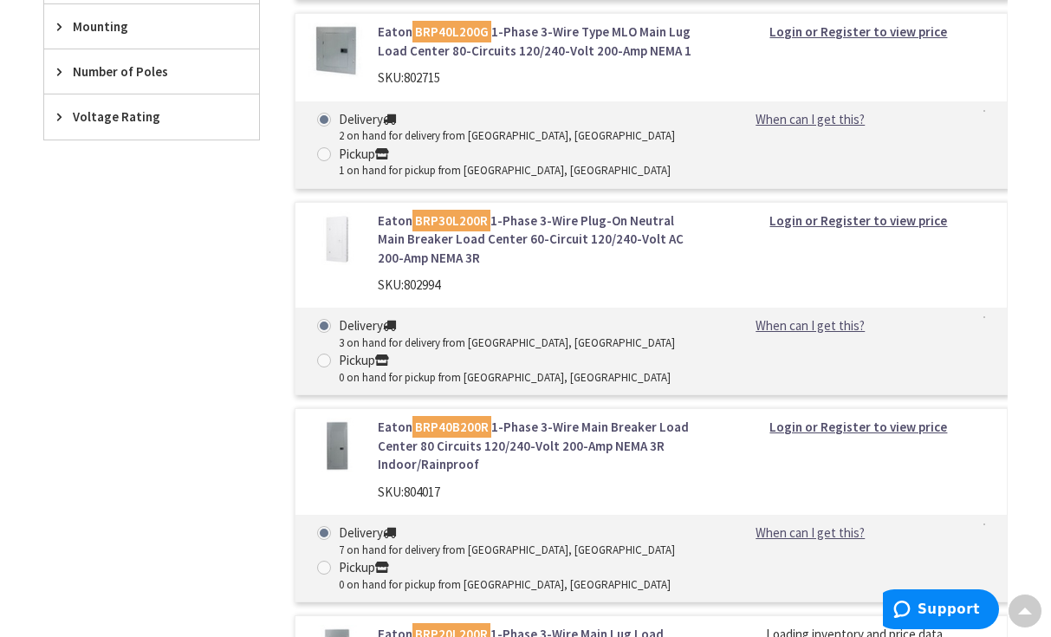
click at [544, 418] on link "Eaton BRP40B200R 1-Phase 3-Wire Main Breaker Load Center 80 Circuits 120/240-Vo…" at bounding box center [538, 445] width 320 height 55
click at [539, 422] on link "Eaton BRP40B200R 1-Phase 3-Wire Main Breaker Load Center 80 Circuits 120/240-Vo…" at bounding box center [538, 445] width 320 height 55
click at [538, 418] on link "Eaton BRP40B200R 1-Phase 3-Wire Main Breaker Load Center 80 Circuits 120/240-Vo…" at bounding box center [538, 445] width 320 height 55
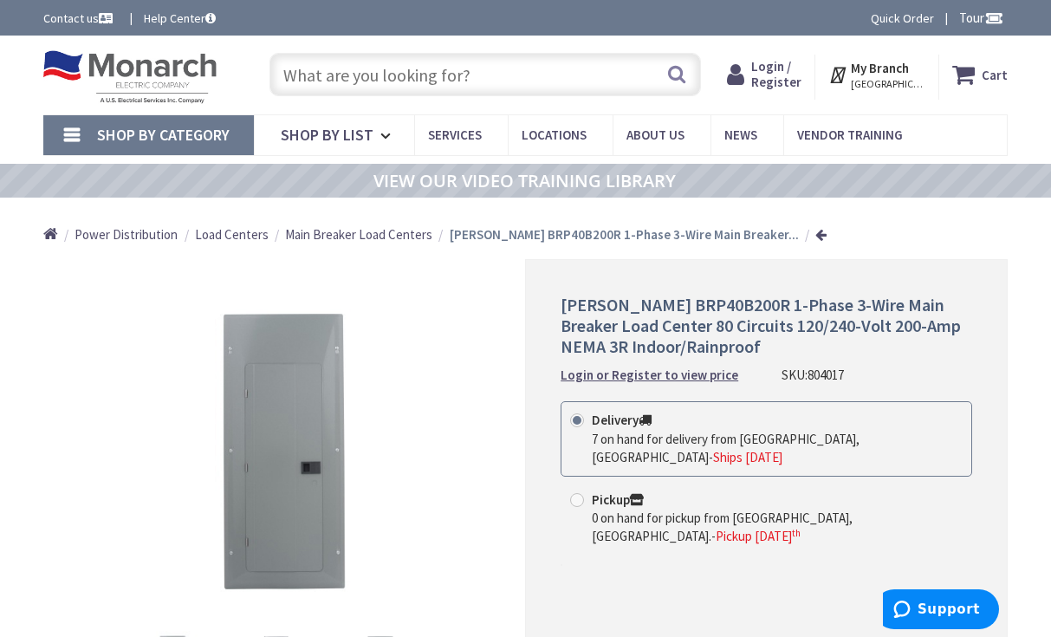
click at [543, 67] on input "text" at bounding box center [485, 74] width 431 height 43
paste input "CHP60B225X9"
type input "CHP60B225X9"
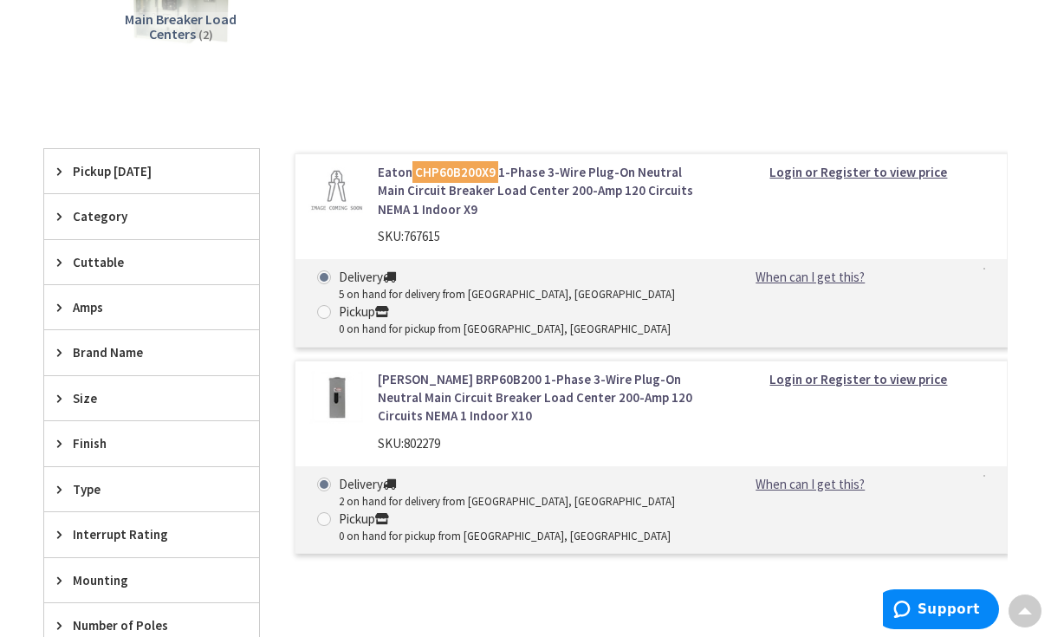
click at [472, 396] on link "[PERSON_NAME] BRP60B200 1-Phase 3-Wire Plug-On Neutral Main Circuit Breaker Loa…" at bounding box center [538, 397] width 320 height 55
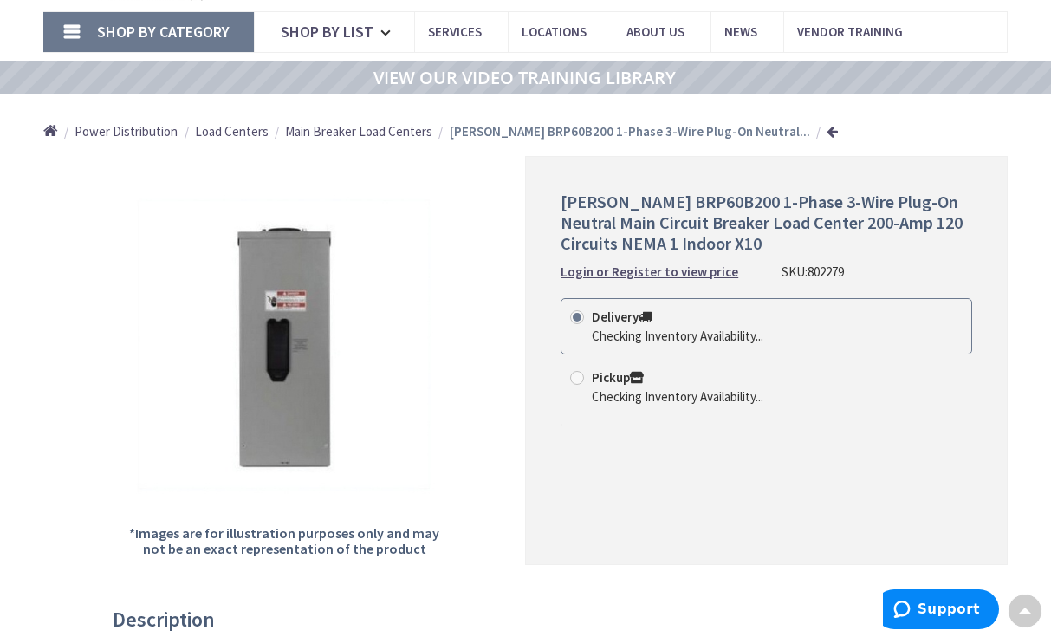
scroll to position [87, 0]
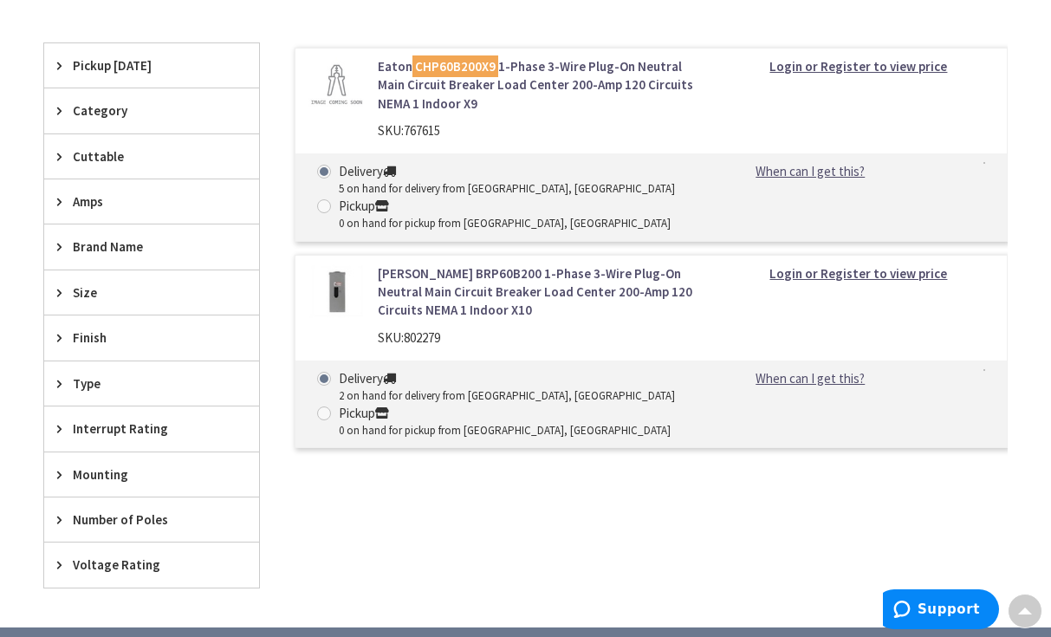
click at [553, 77] on link "Eaton CHP60B200X9 1-Phase 3-Wire Plug-On Neutral Main Circuit Breaker Load Cent…" at bounding box center [538, 84] width 320 height 55
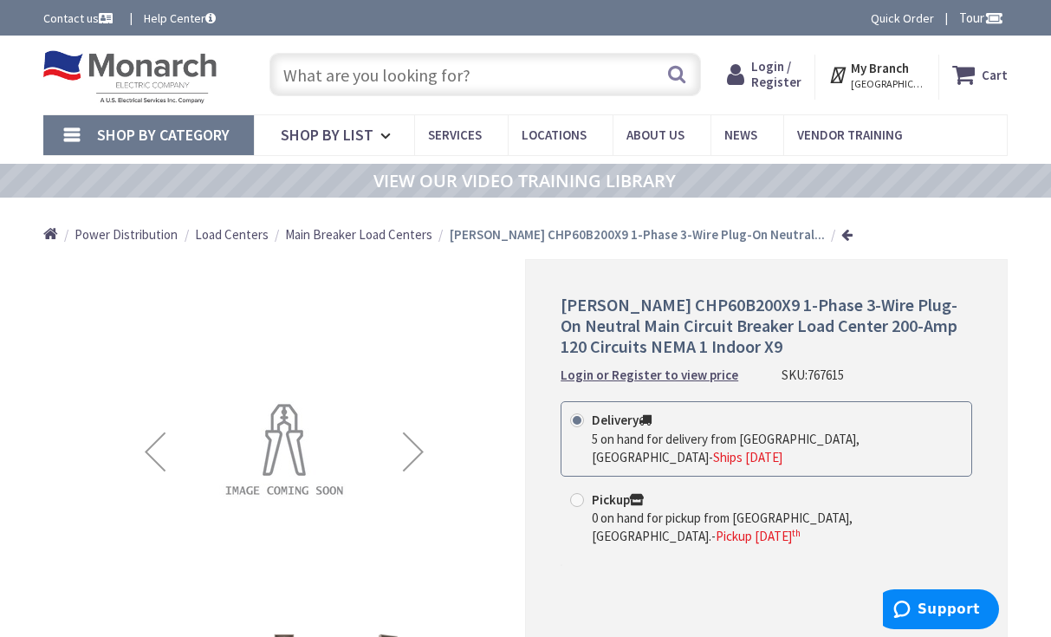
click at [432, 73] on input "text" at bounding box center [485, 74] width 431 height 43
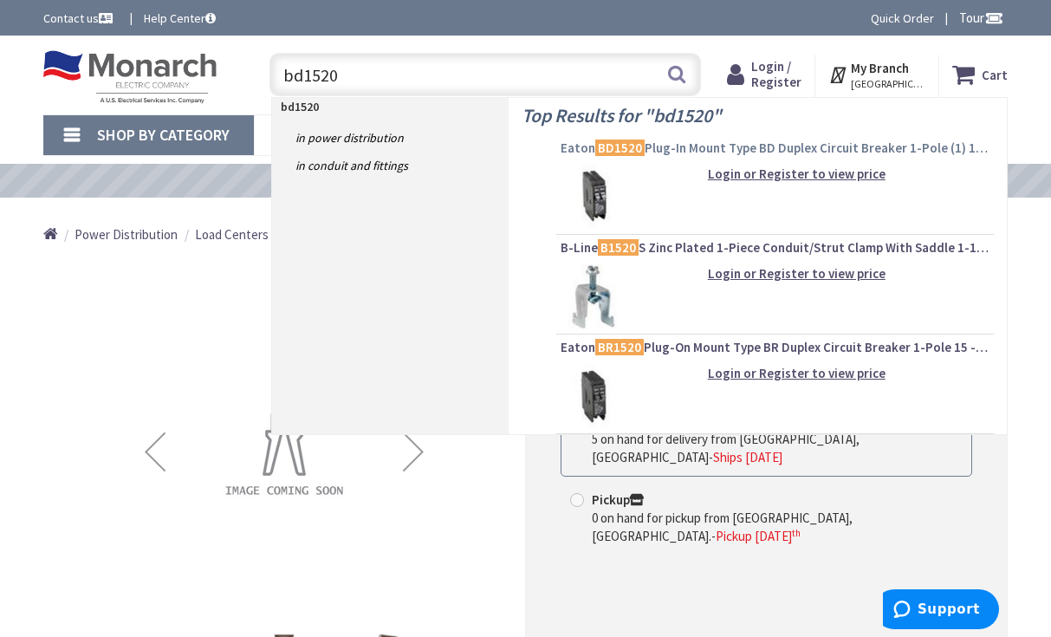
type input "bd1520"
click at [693, 145] on span "Eaton BD1520 Plug-In Mount Type BD Duplex Circuit Breaker 1-Pole (1) 15-Amp (1)…" at bounding box center [775, 148] width 429 height 17
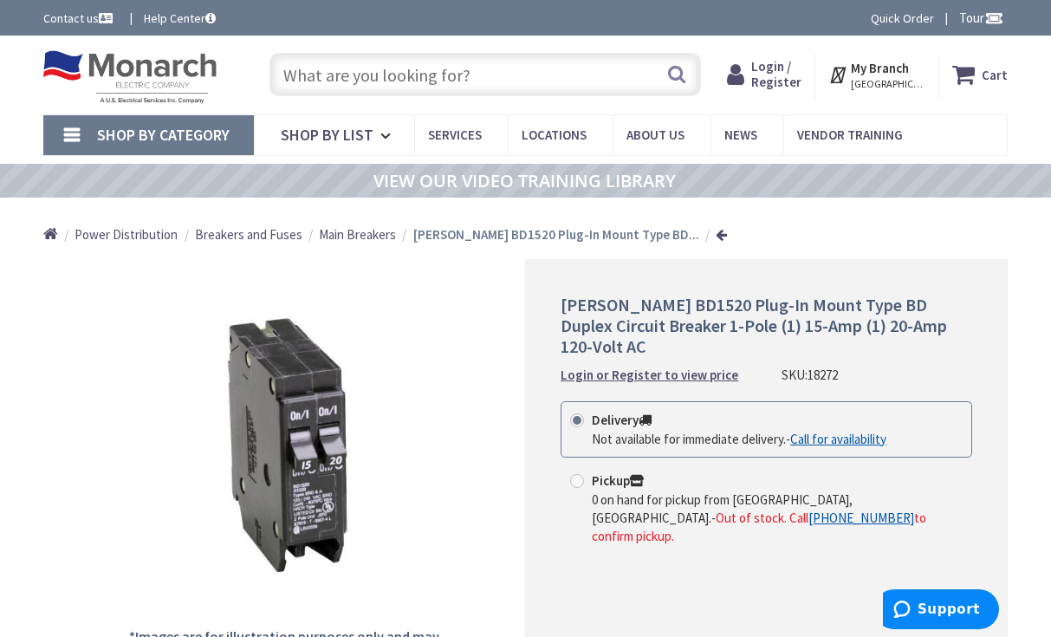
click at [329, 233] on span "Main Breakers" at bounding box center [357, 234] width 77 height 16
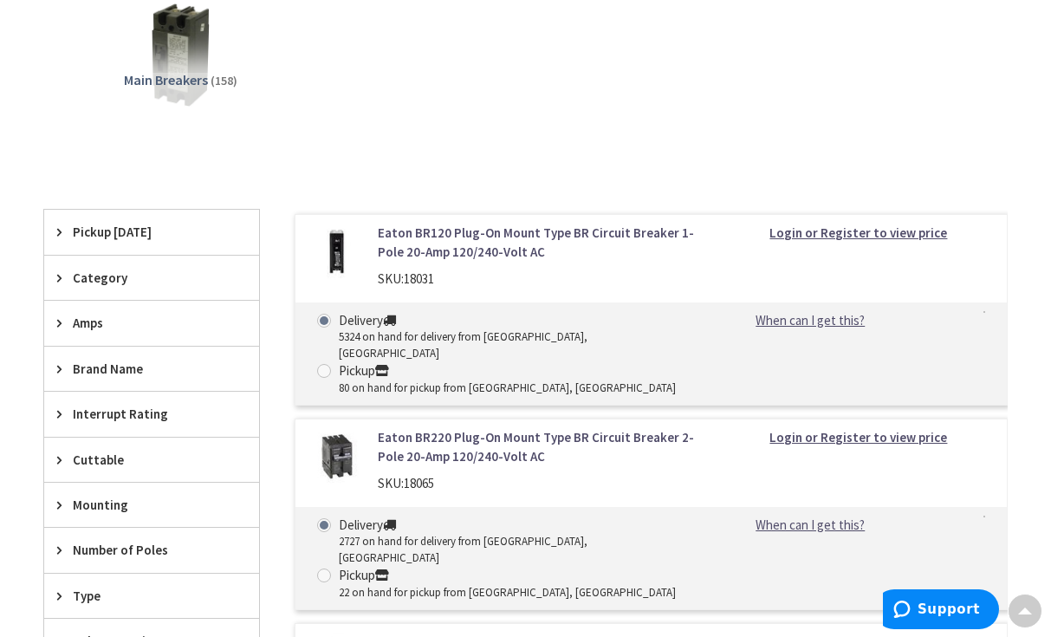
click at [513, 436] on link "Eaton BR220 Plug-On Mount Type BR Circuit Breaker 2-Pole 20-Amp 120/240-Volt AC" at bounding box center [538, 446] width 320 height 37
click at [434, 240] on link "Eaton BR120 Plug-On Mount Type BR Circuit Breaker 1-Pole 20-Amp 120/240-Volt AC" at bounding box center [538, 242] width 320 height 37
